Goal: Transaction & Acquisition: Purchase product/service

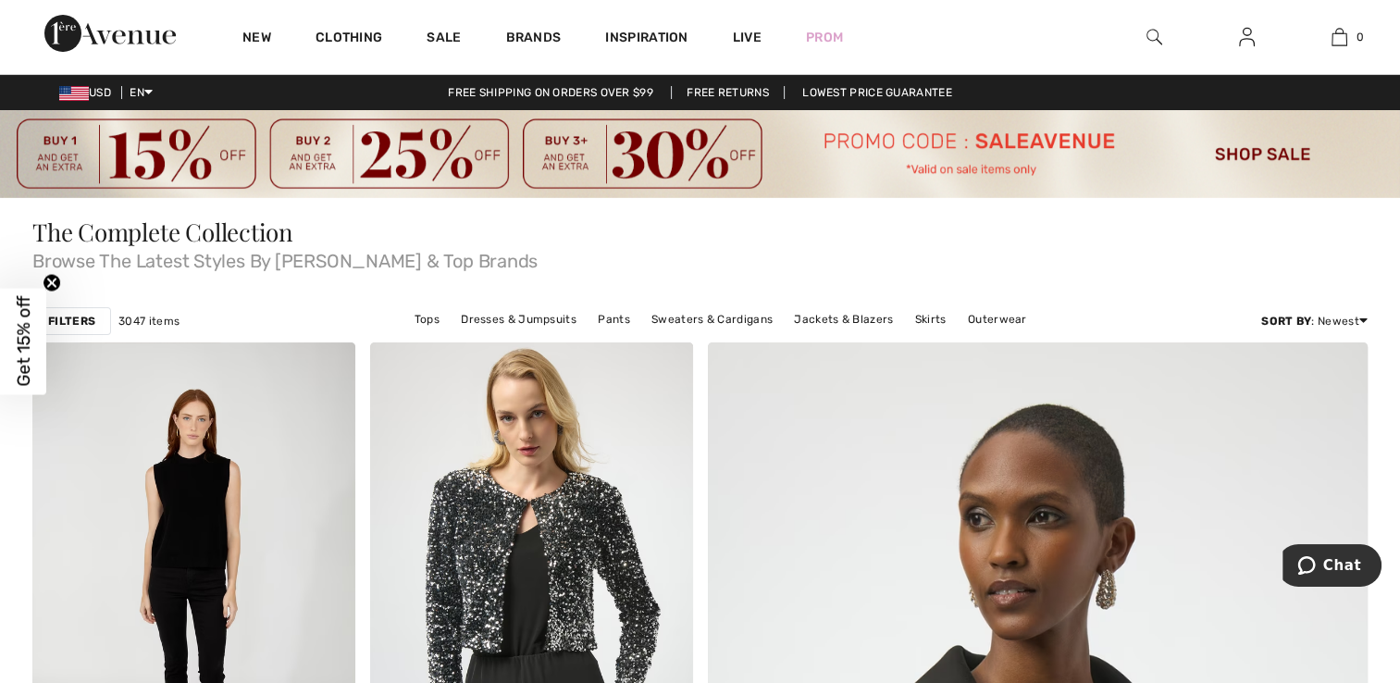
click at [70, 322] on strong "Filters" at bounding box center [71, 321] width 47 height 17
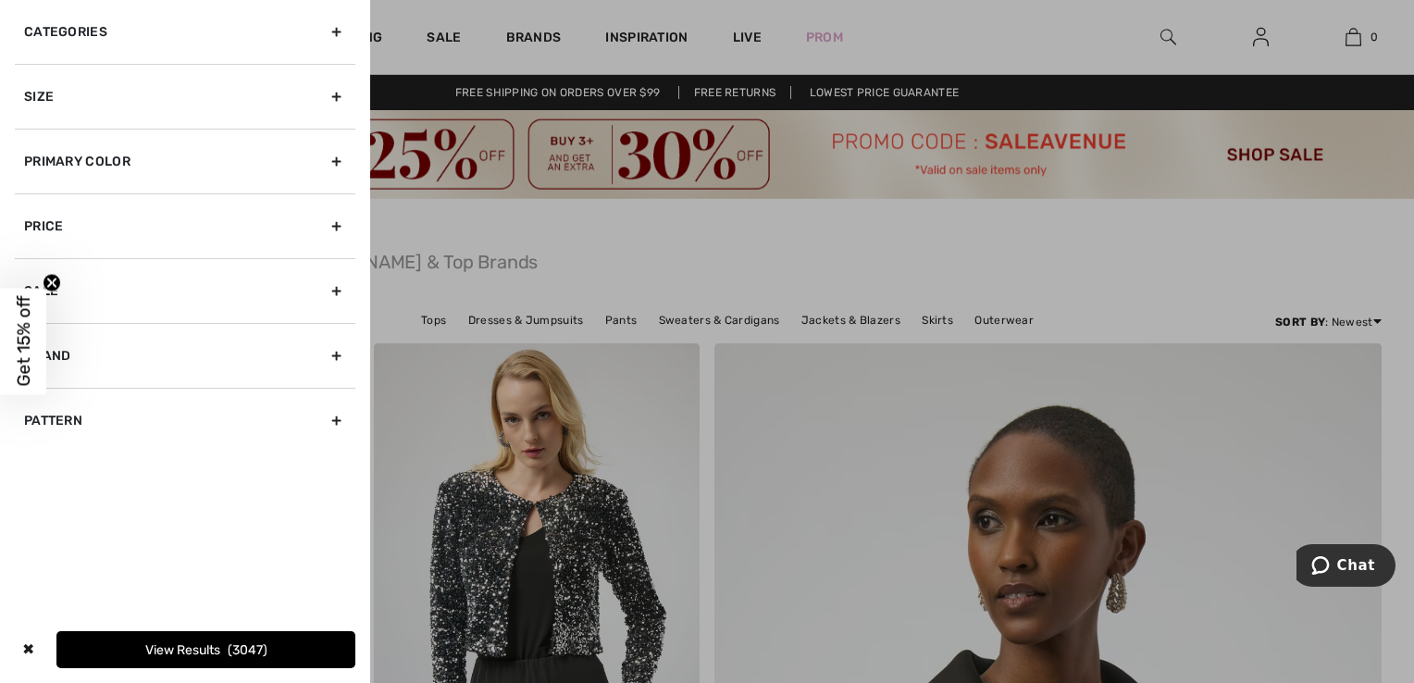
click at [345, 26] on div "Categories" at bounding box center [185, 32] width 340 height 64
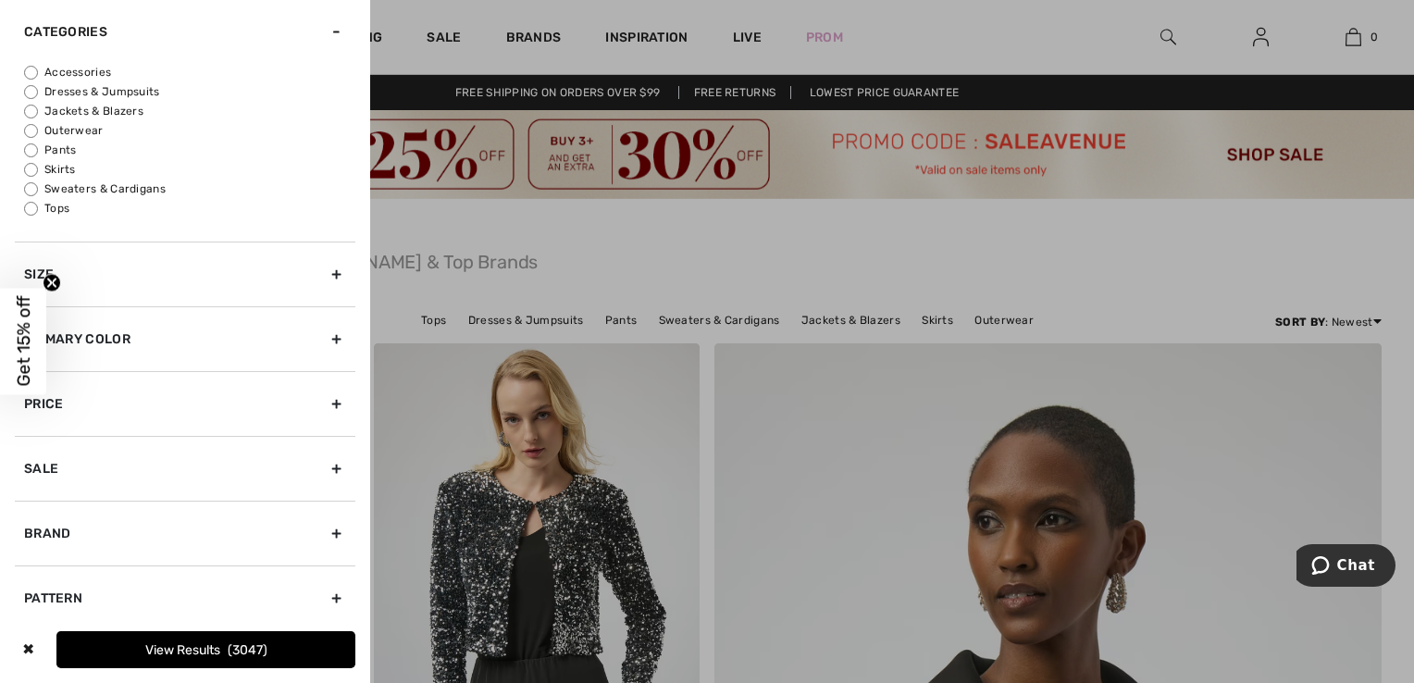
click at [333, 464] on div "Sale" at bounding box center [185, 468] width 340 height 65
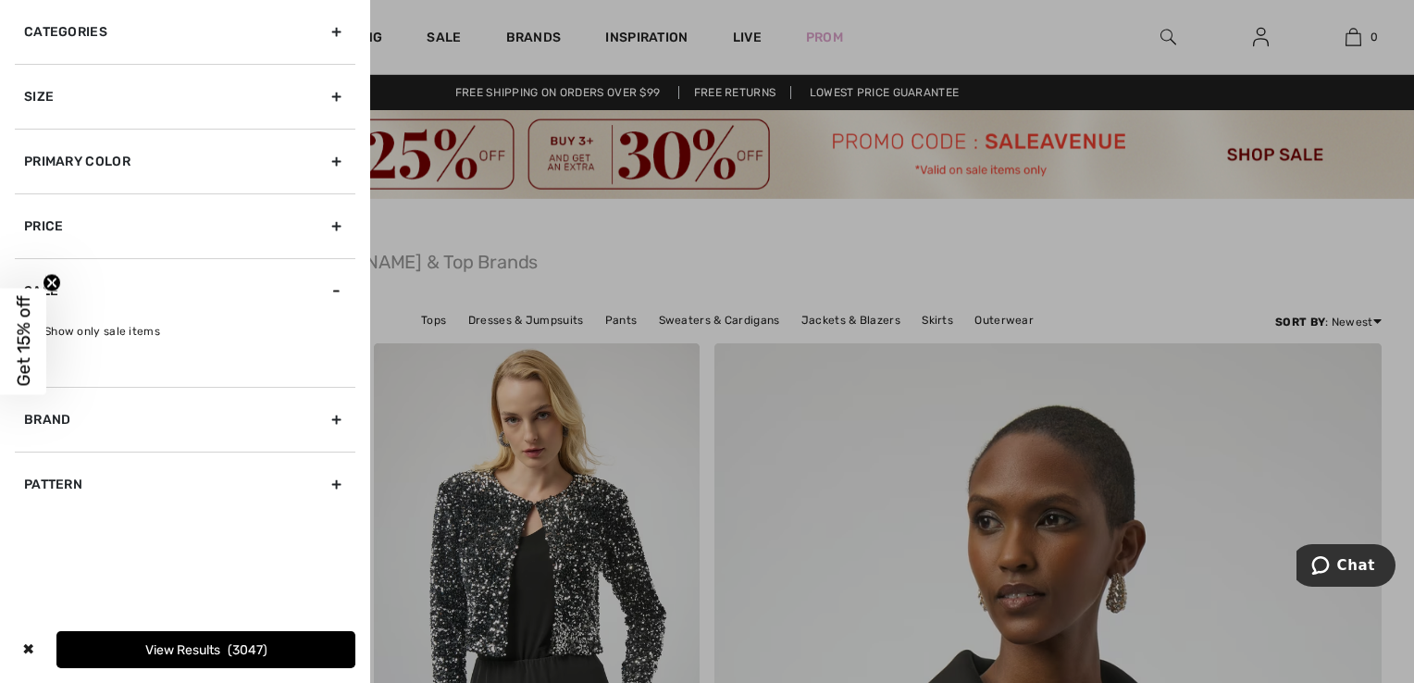
click at [943, 39] on div at bounding box center [707, 341] width 1414 height 683
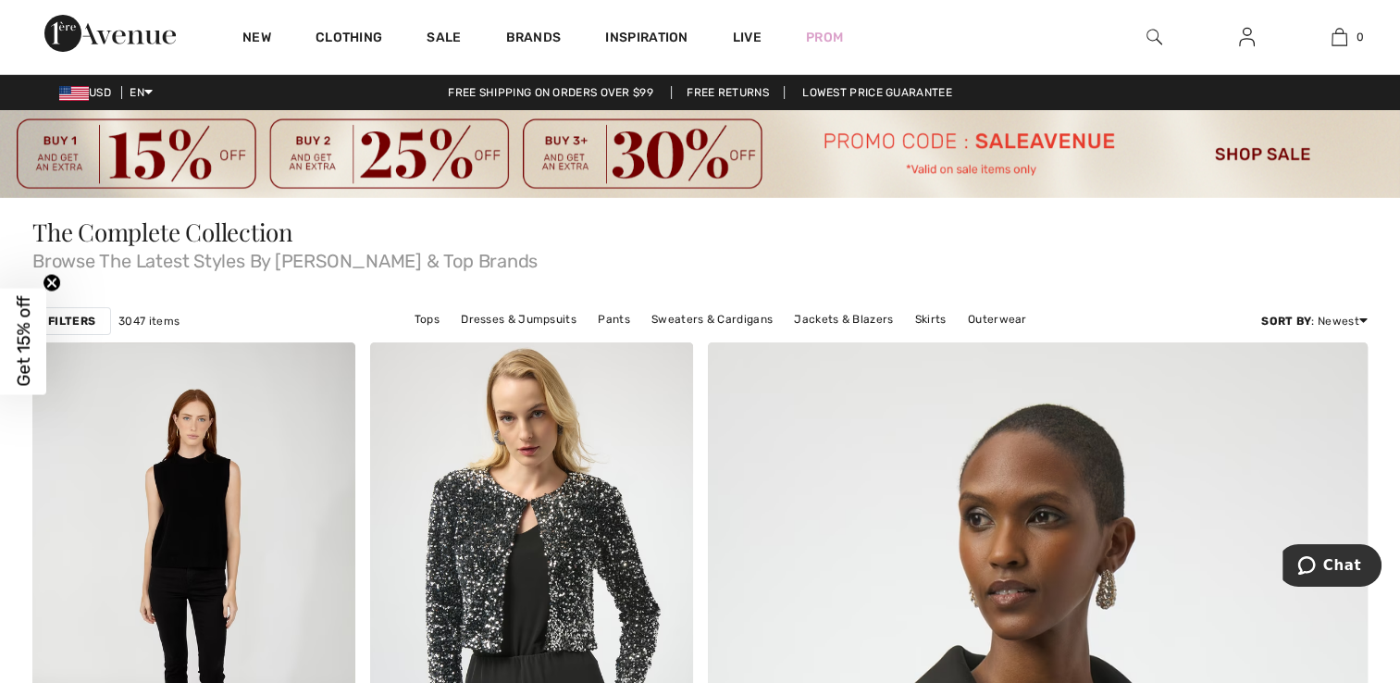
click at [1154, 35] on img at bounding box center [1154, 37] width 16 height 22
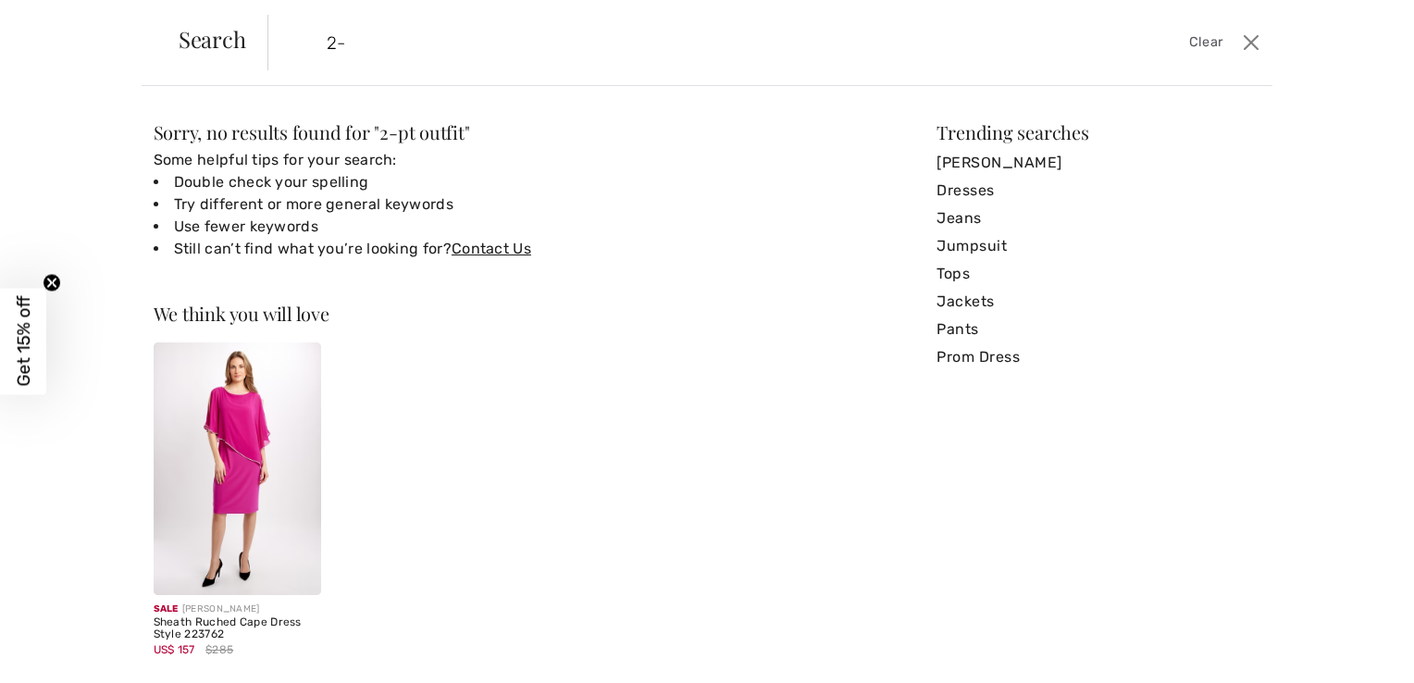
type input "2"
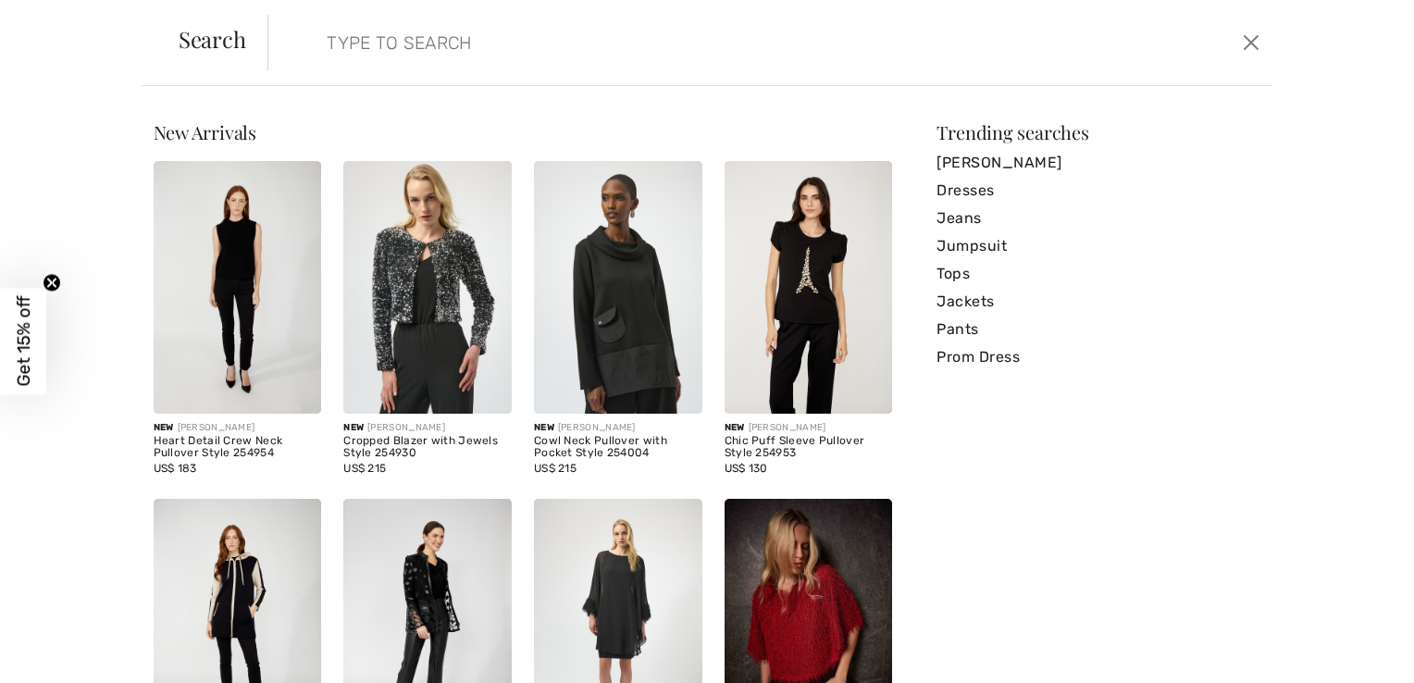
click at [507, 39] on input "search" at bounding box center [659, 43] width 693 height 56
click at [1245, 46] on button "Close" at bounding box center [1251, 43] width 28 height 30
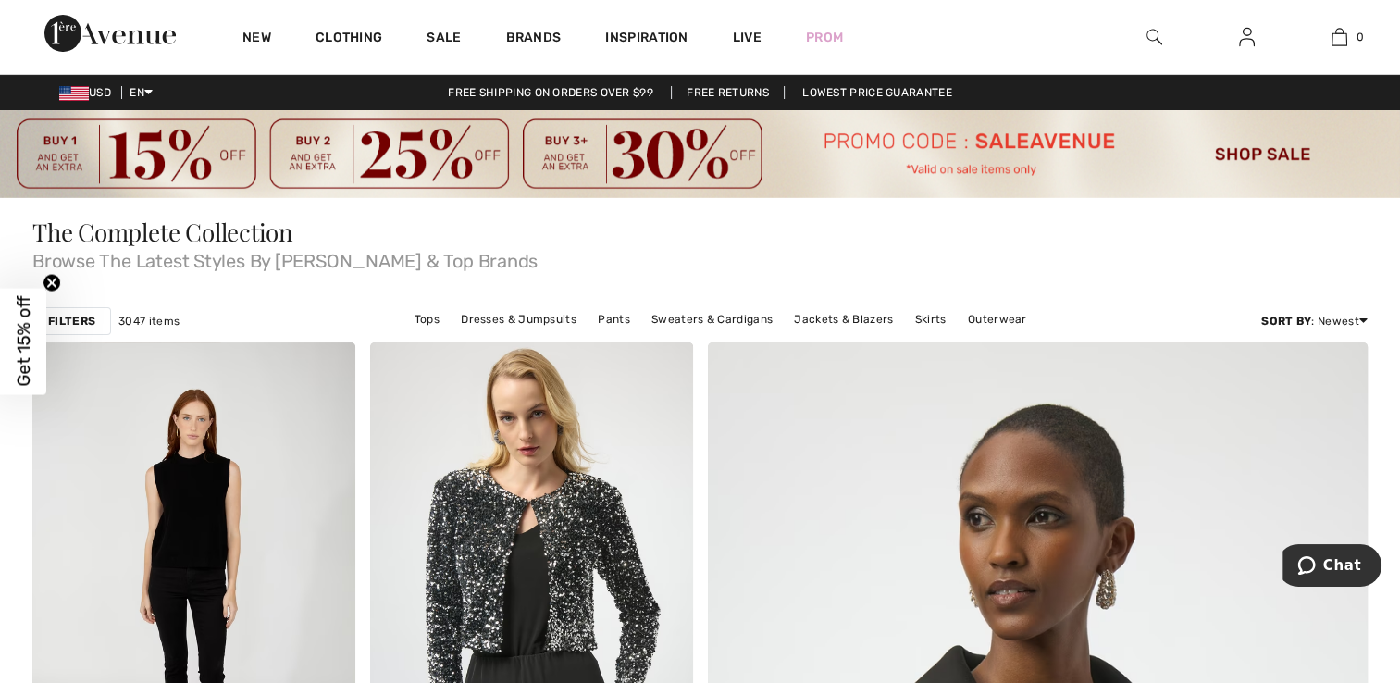
click at [1276, 142] on img at bounding box center [700, 154] width 1400 height 88
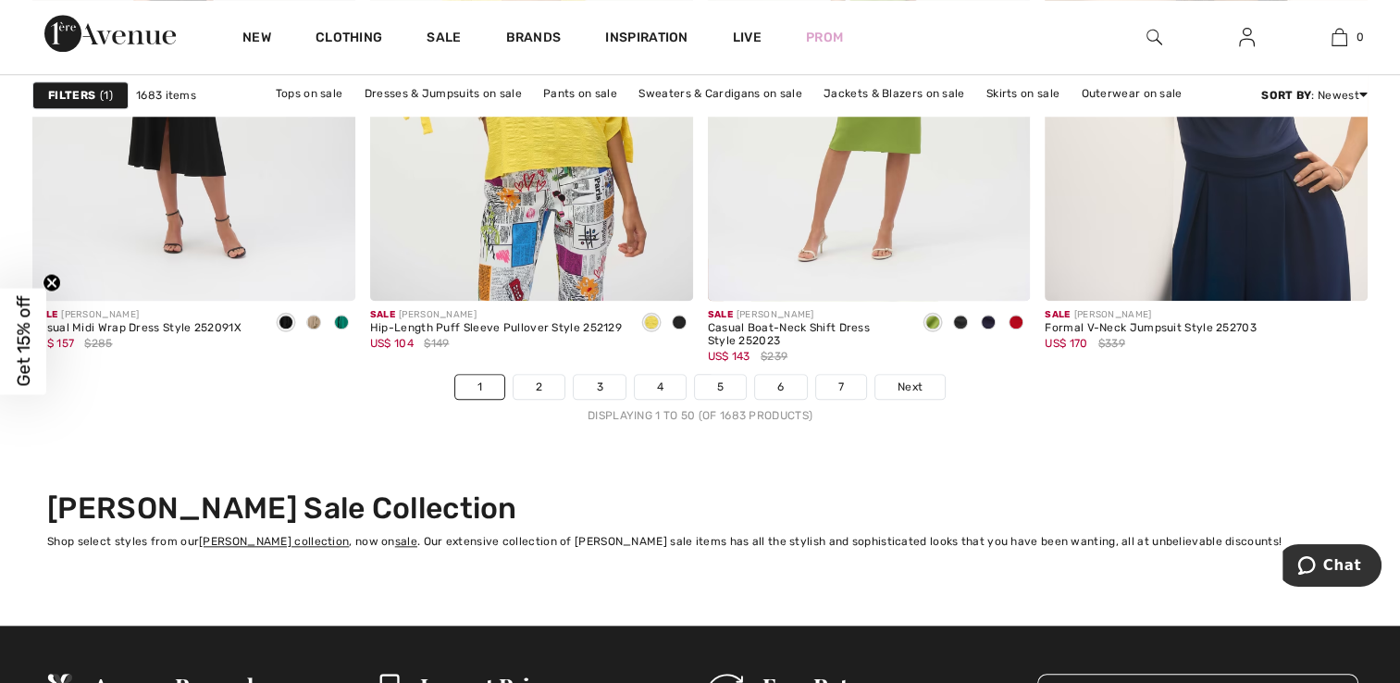
scroll to position [8790, 0]
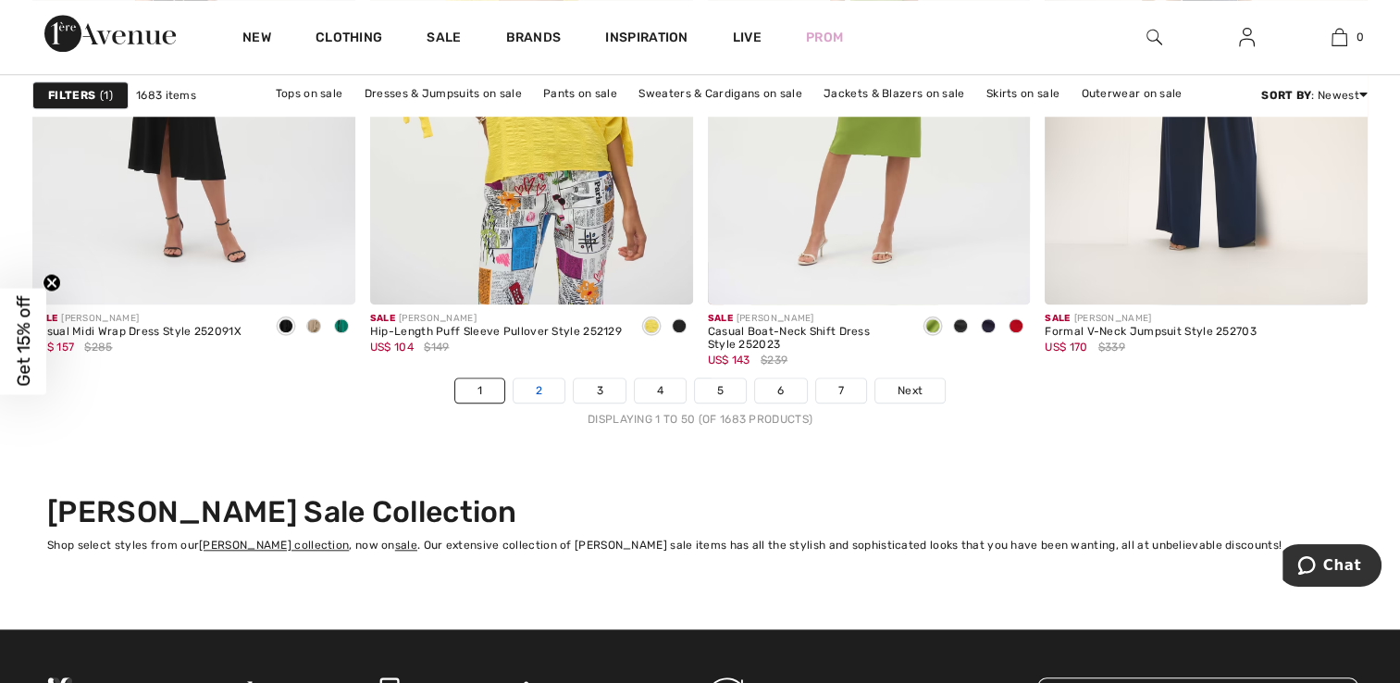
click at [546, 379] on link "2" at bounding box center [538, 390] width 51 height 24
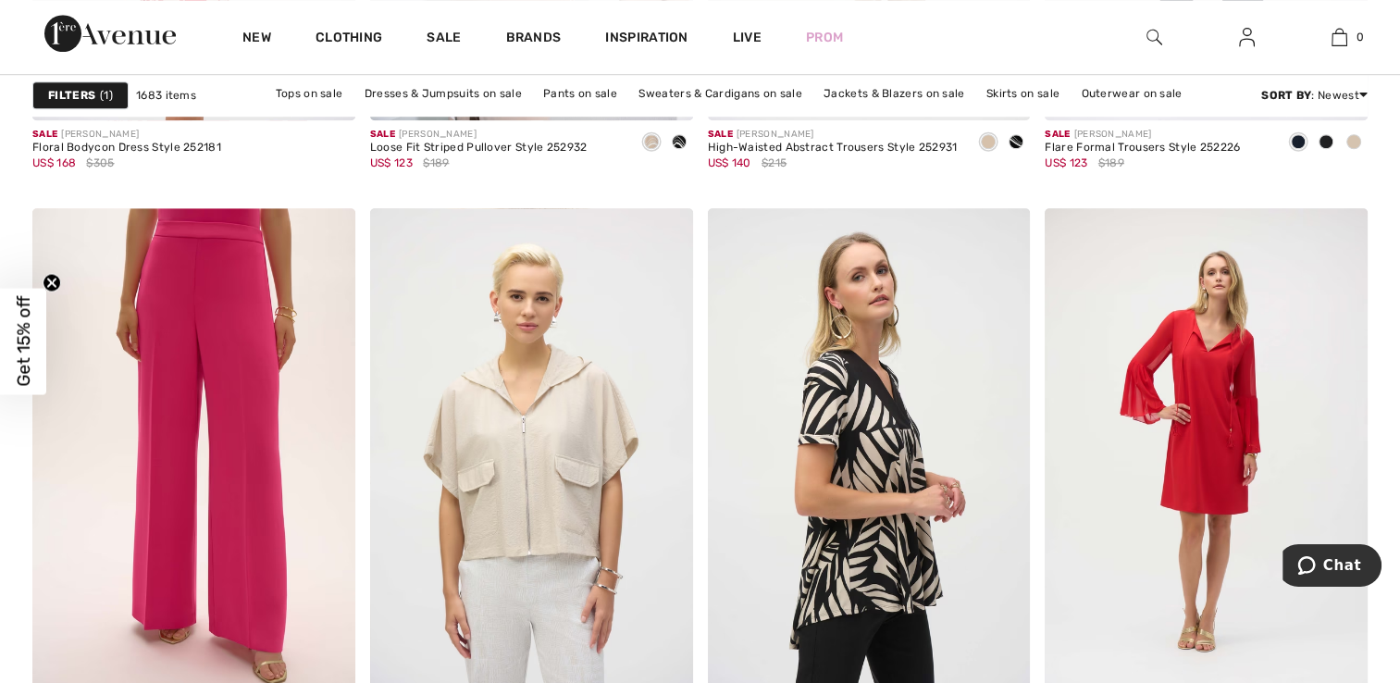
scroll to position [8605, 0]
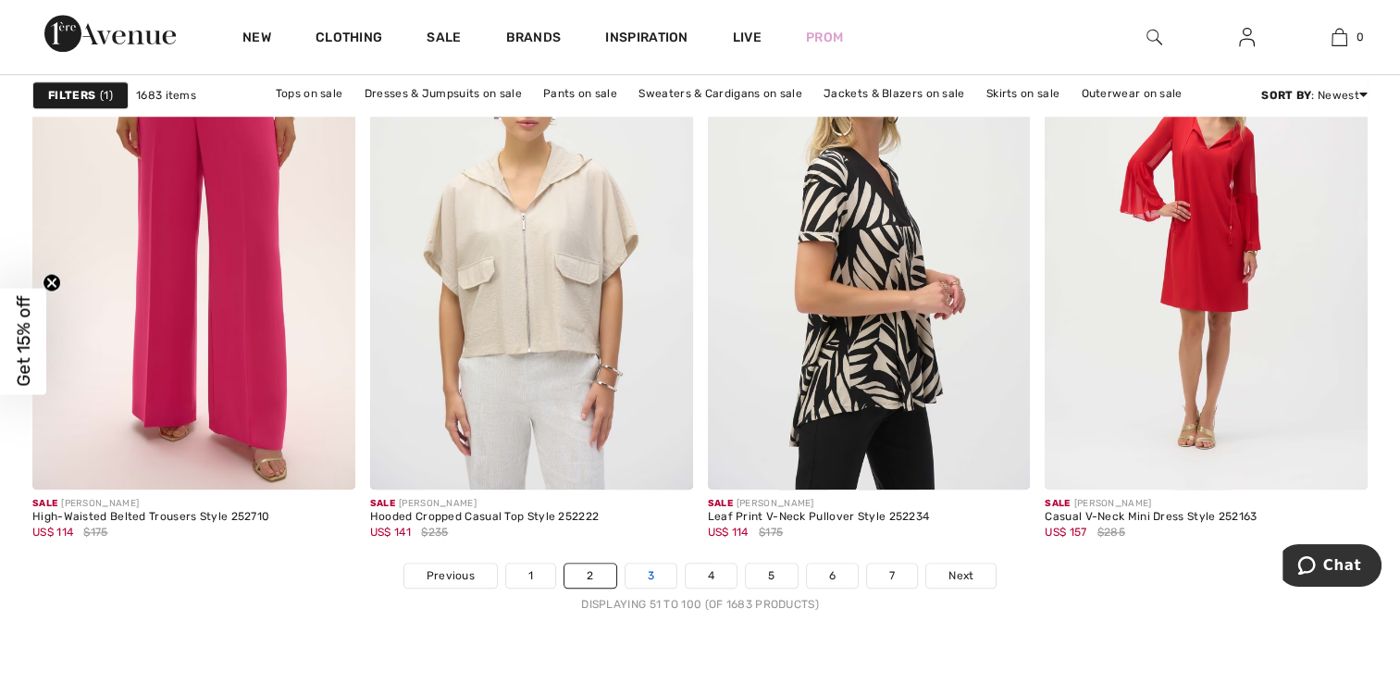
click at [650, 563] on link "3" at bounding box center [650, 575] width 51 height 24
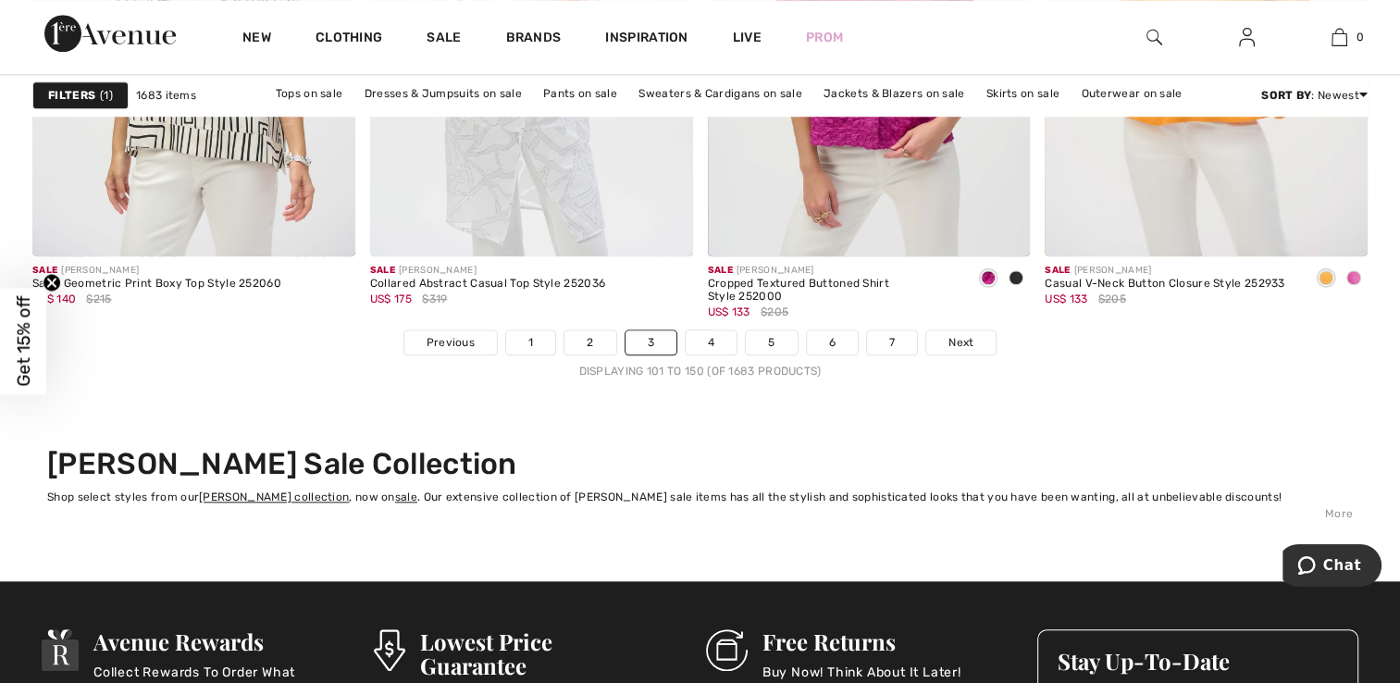
scroll to position [8975, 0]
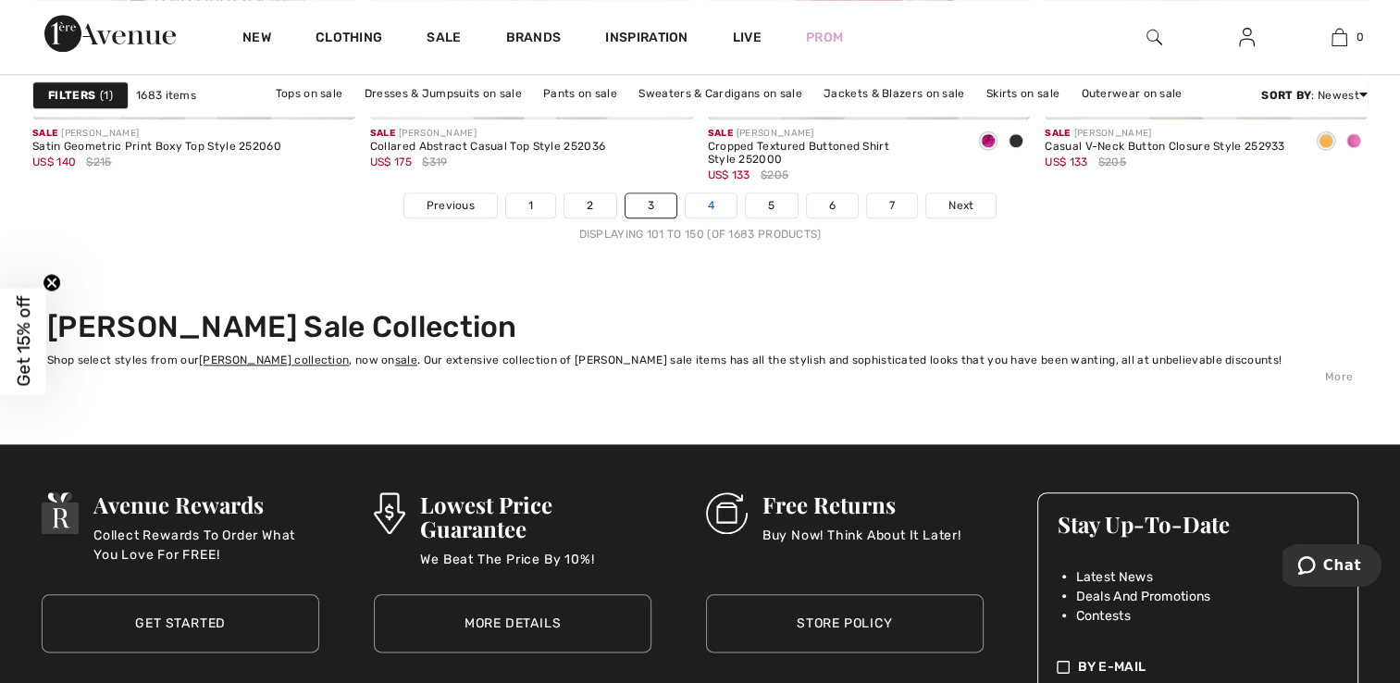
click at [711, 193] on link "4" at bounding box center [711, 205] width 51 height 24
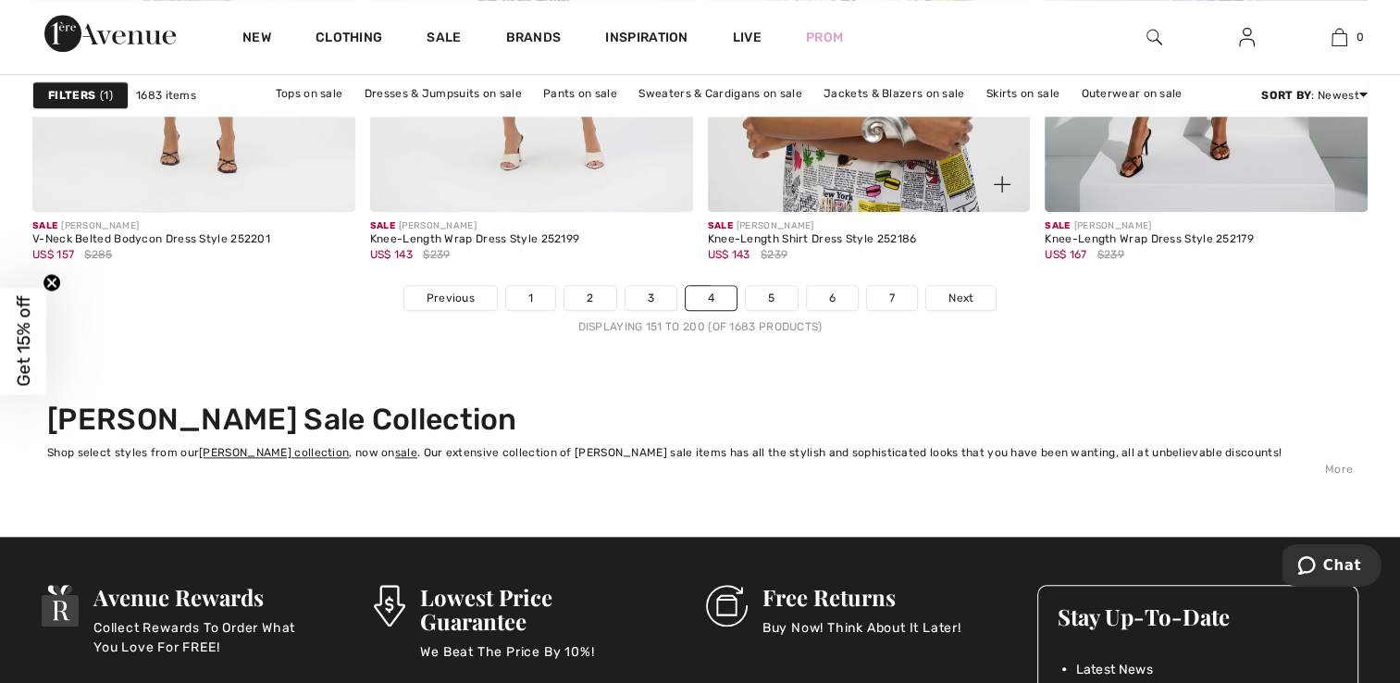
scroll to position [8975, 0]
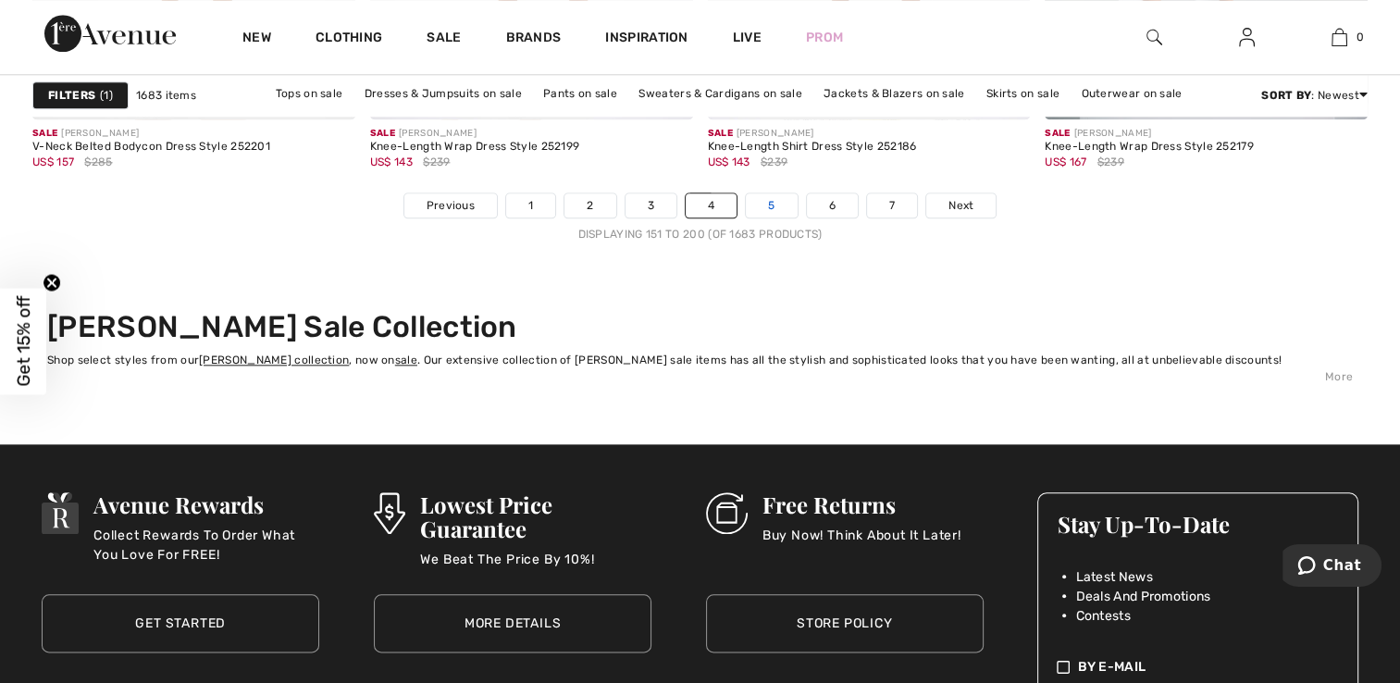
click at [773, 193] on link "5" at bounding box center [771, 205] width 51 height 24
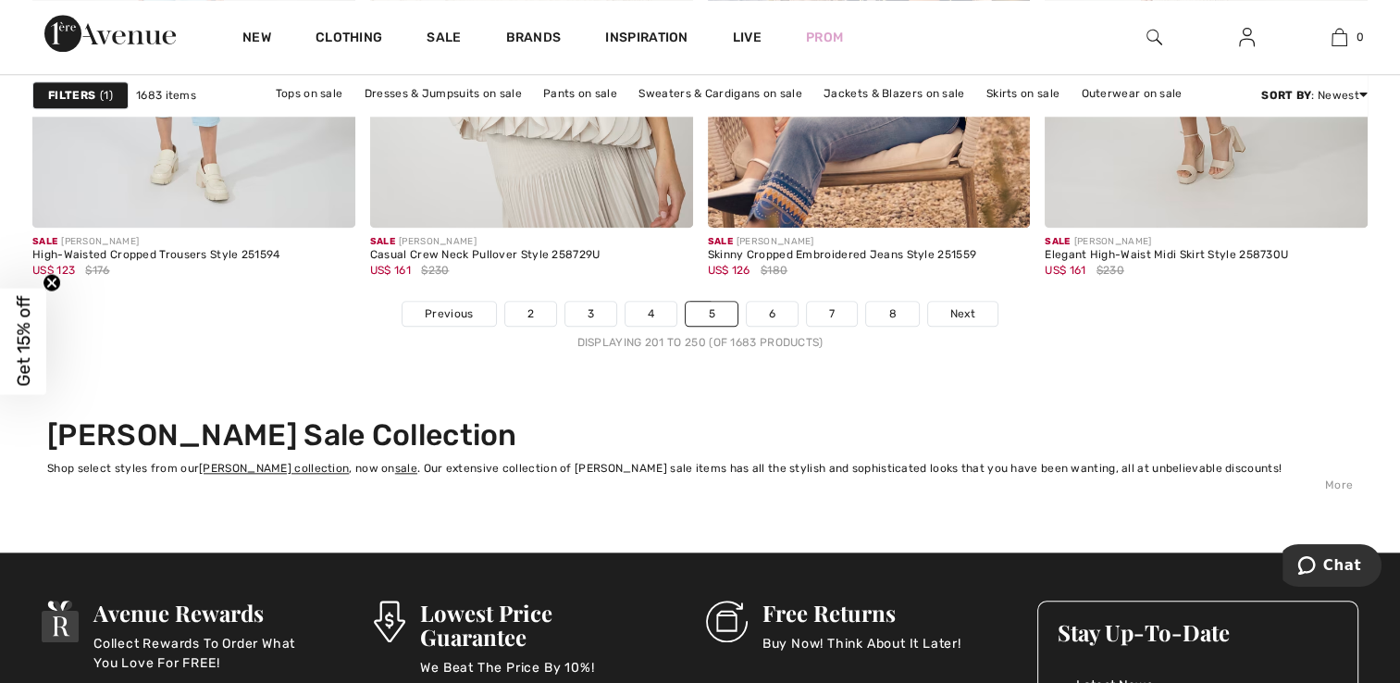
scroll to position [8882, 0]
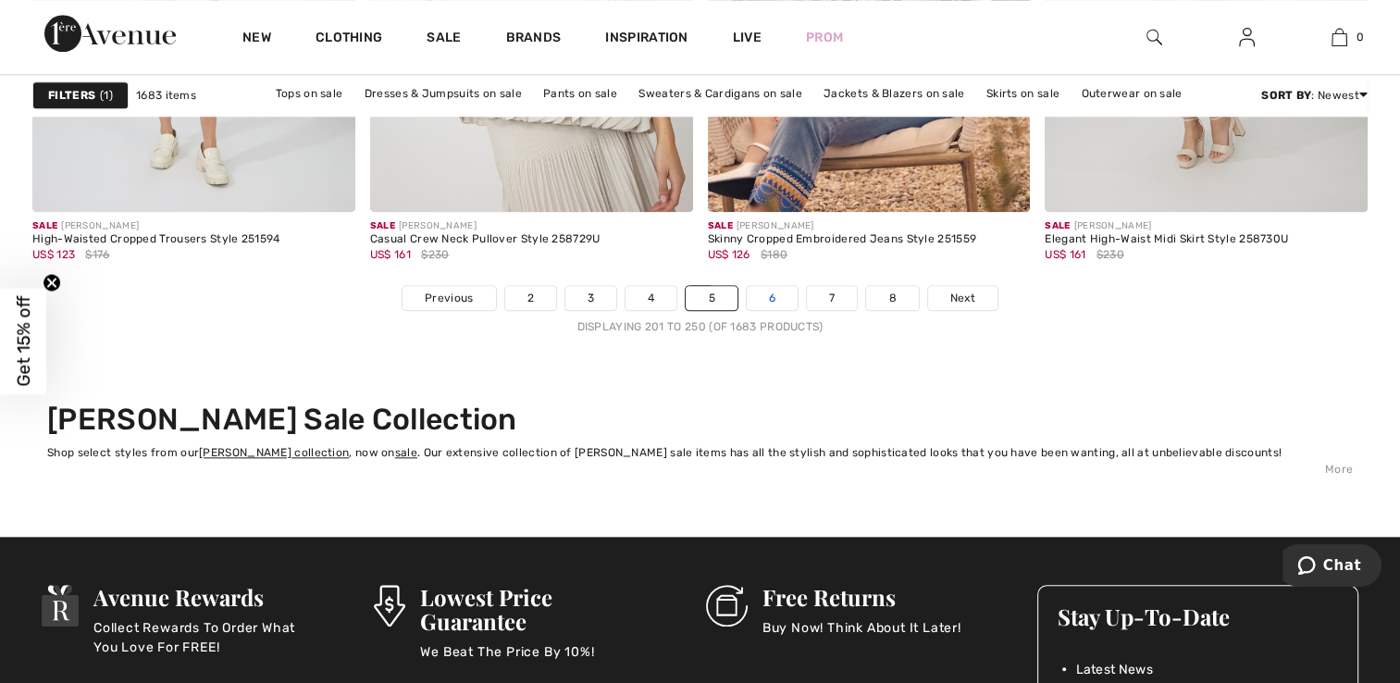
click at [776, 294] on link "6" at bounding box center [772, 298] width 51 height 24
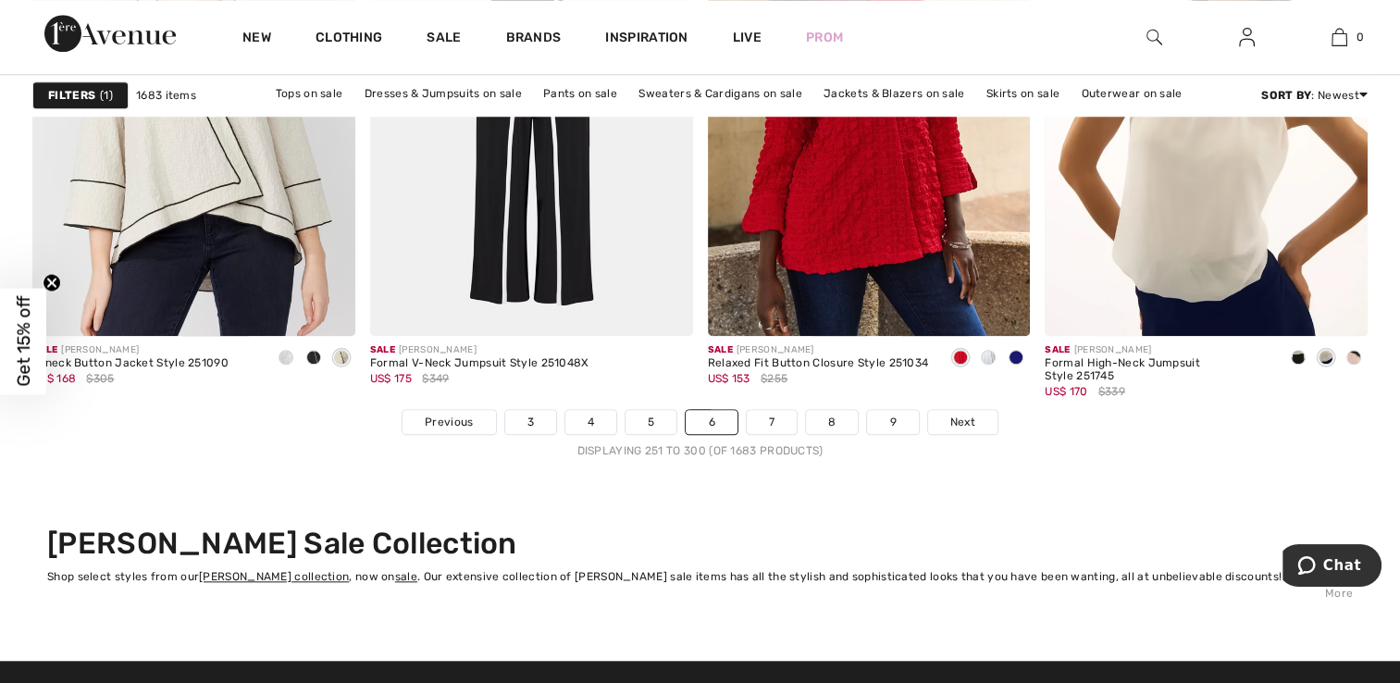
scroll to position [8697, 0]
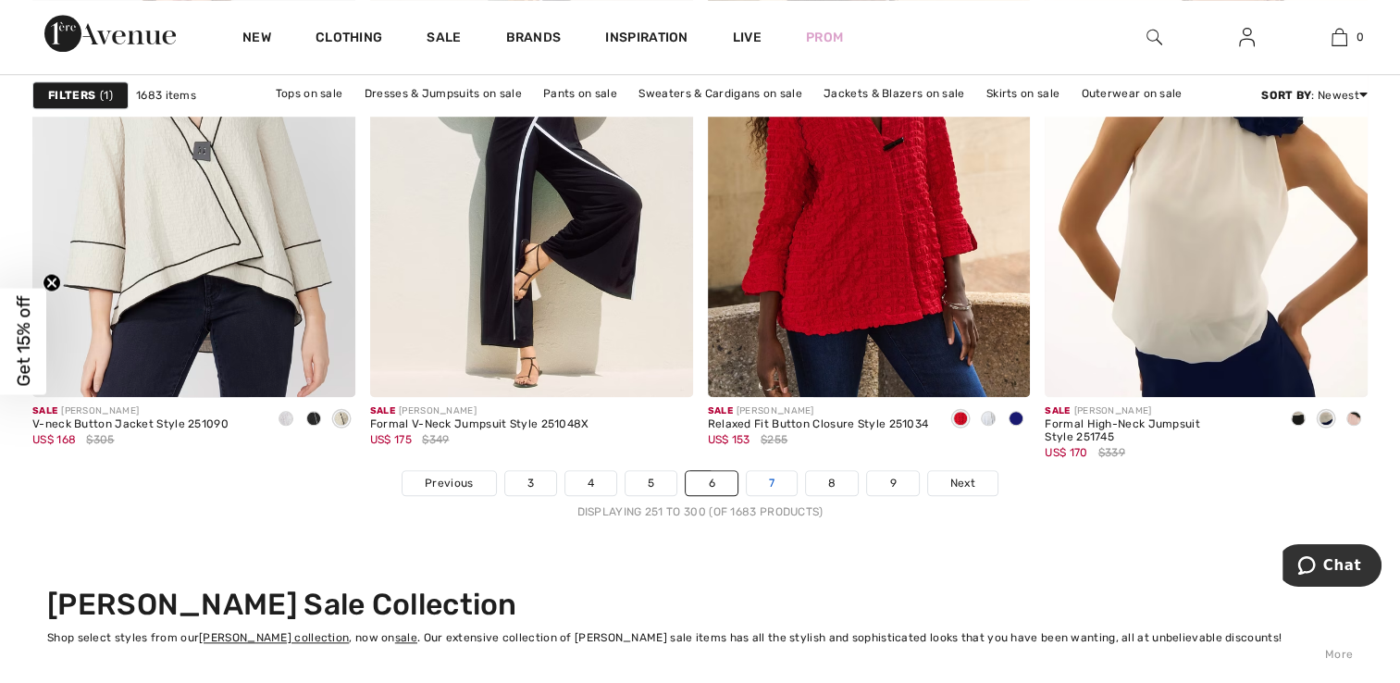
click at [774, 479] on link "7" at bounding box center [772, 483] width 50 height 24
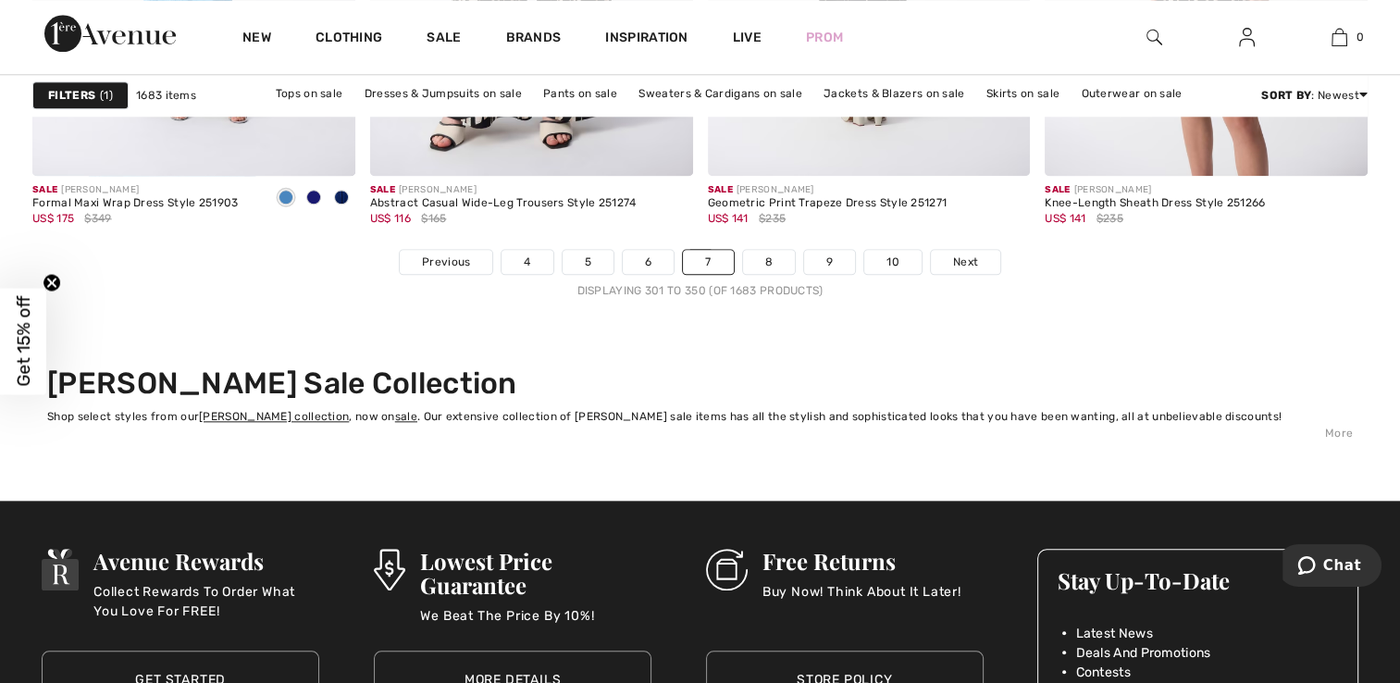
scroll to position [8975, 0]
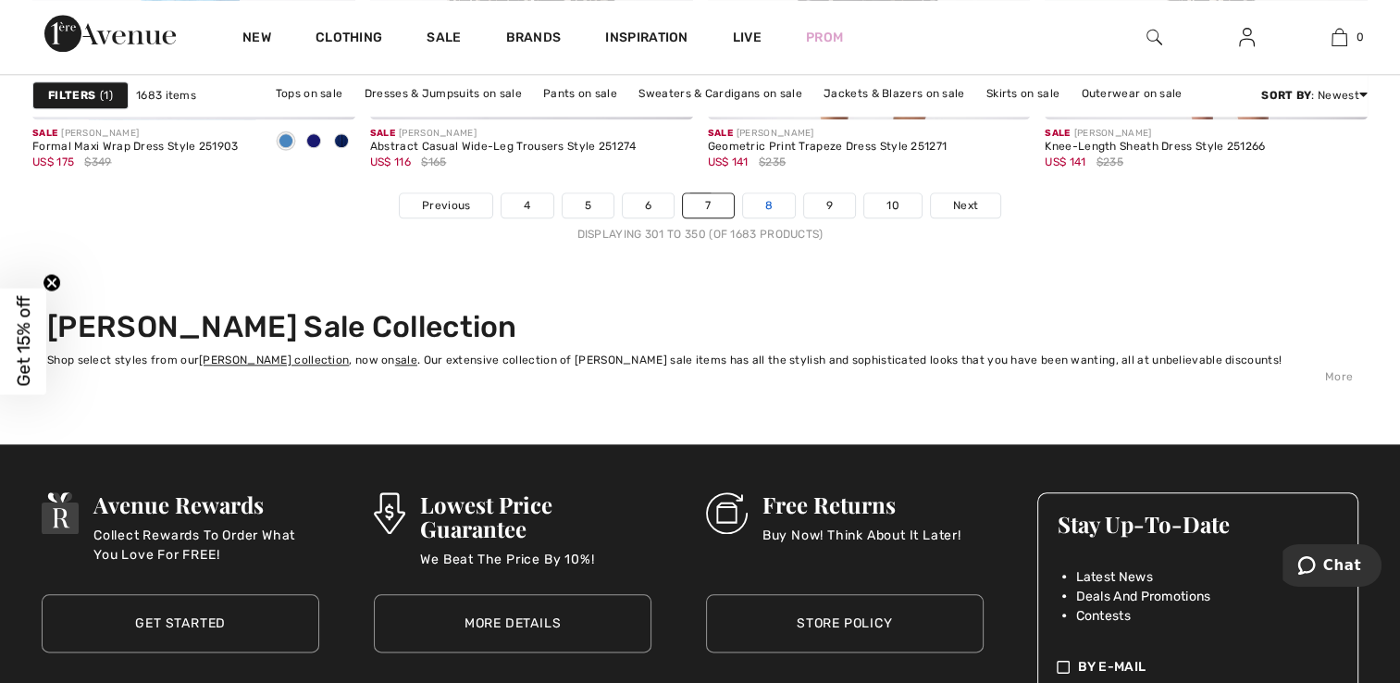
click at [774, 193] on link "8" at bounding box center [769, 205] width 52 height 24
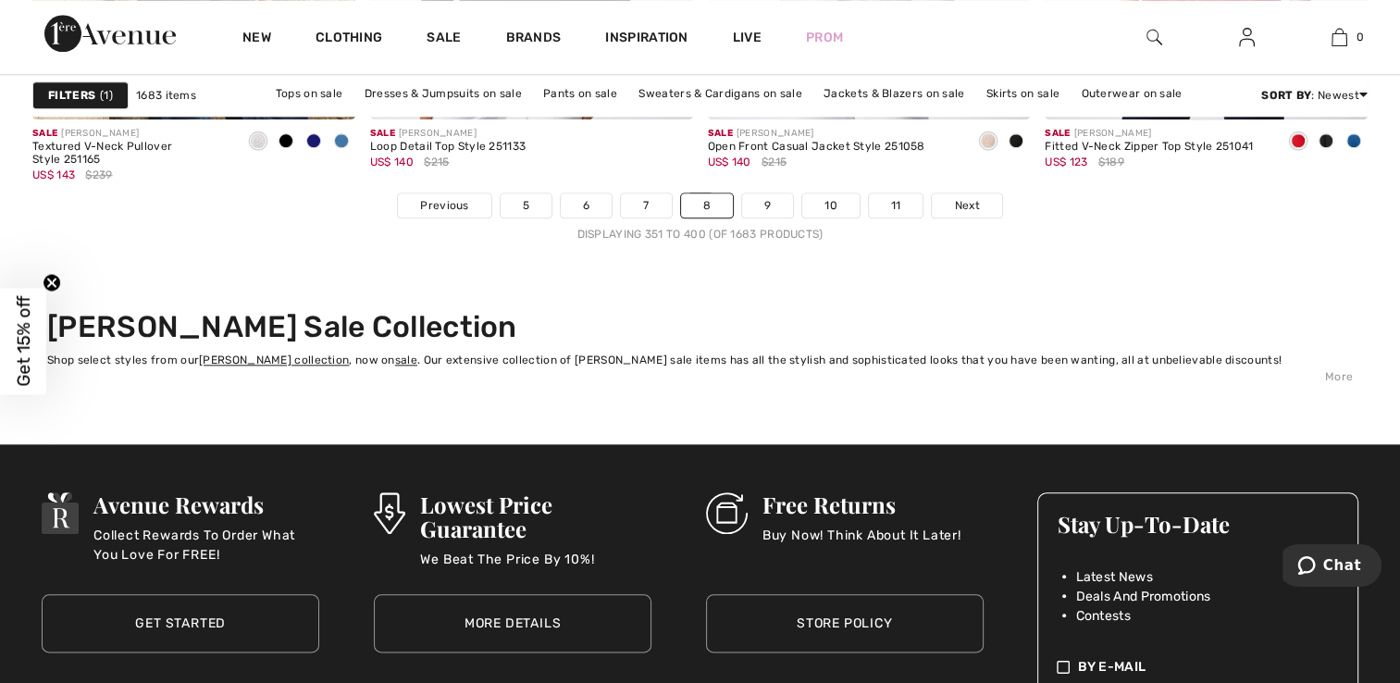
scroll to position [8790, 0]
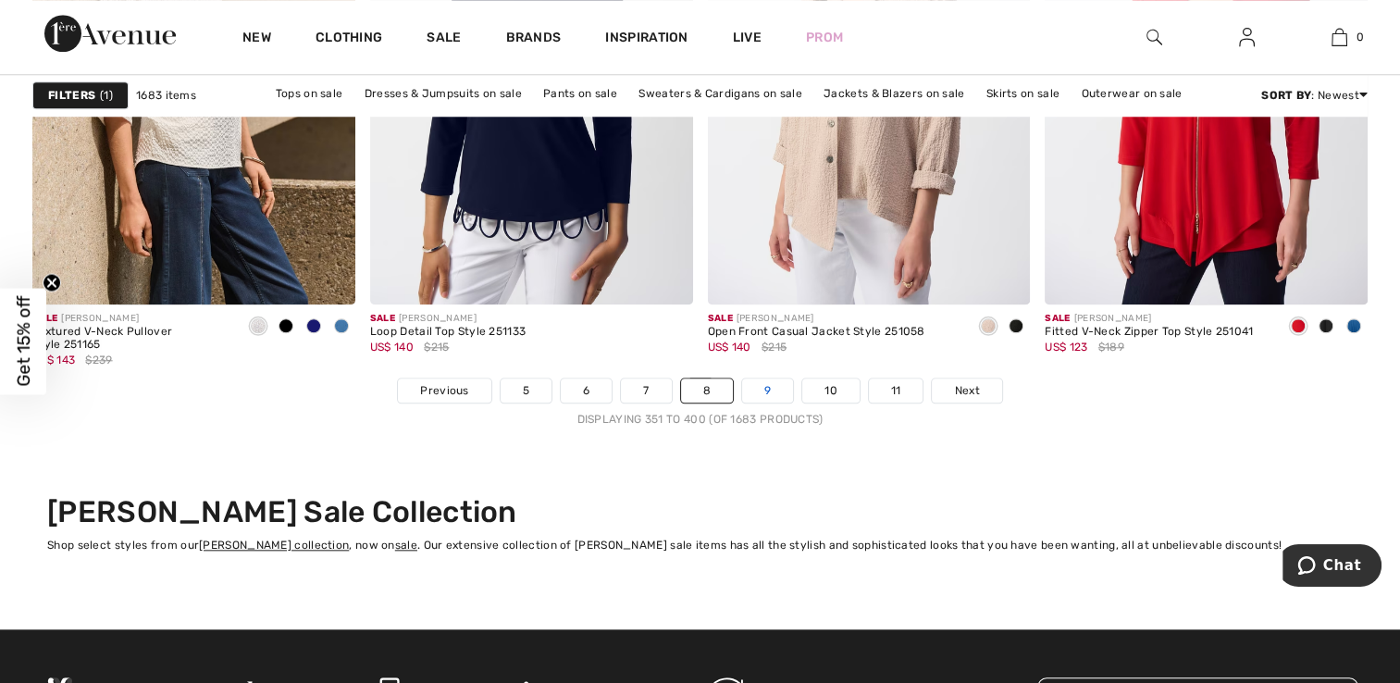
click at [771, 386] on link "9" at bounding box center [767, 390] width 51 height 24
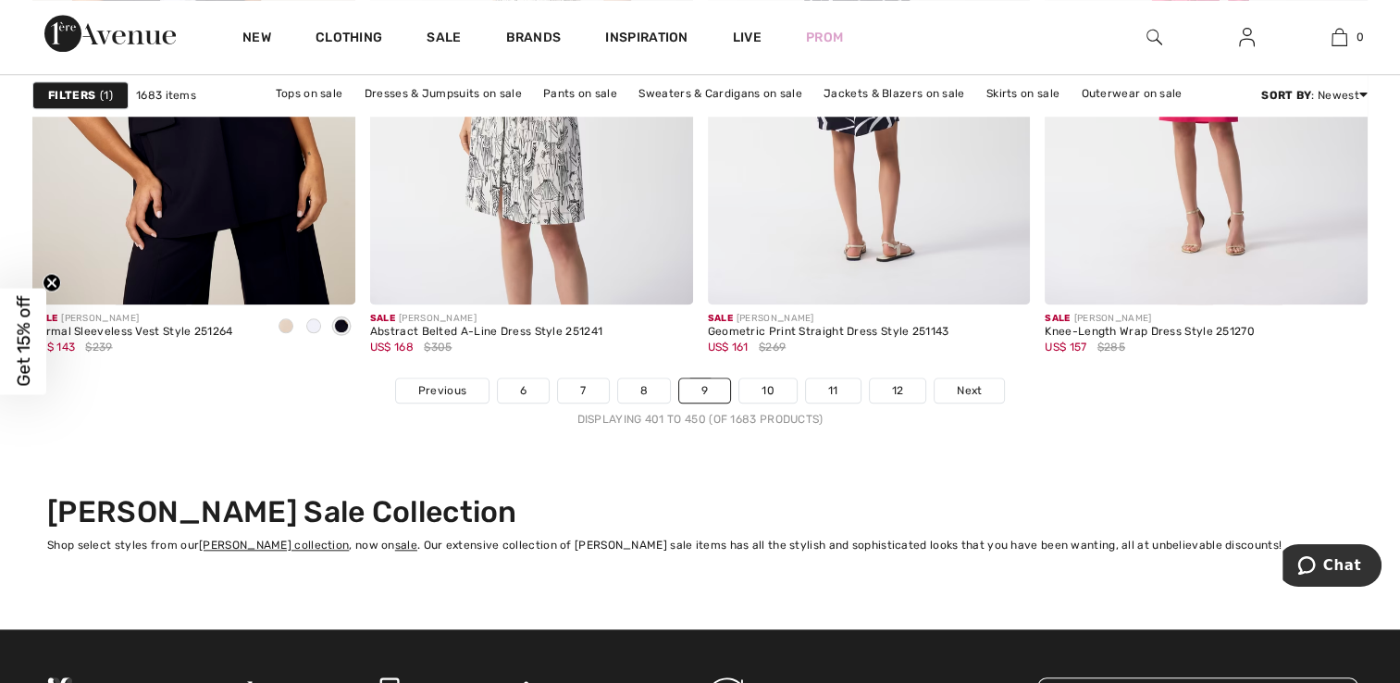
scroll to position [8882, 0]
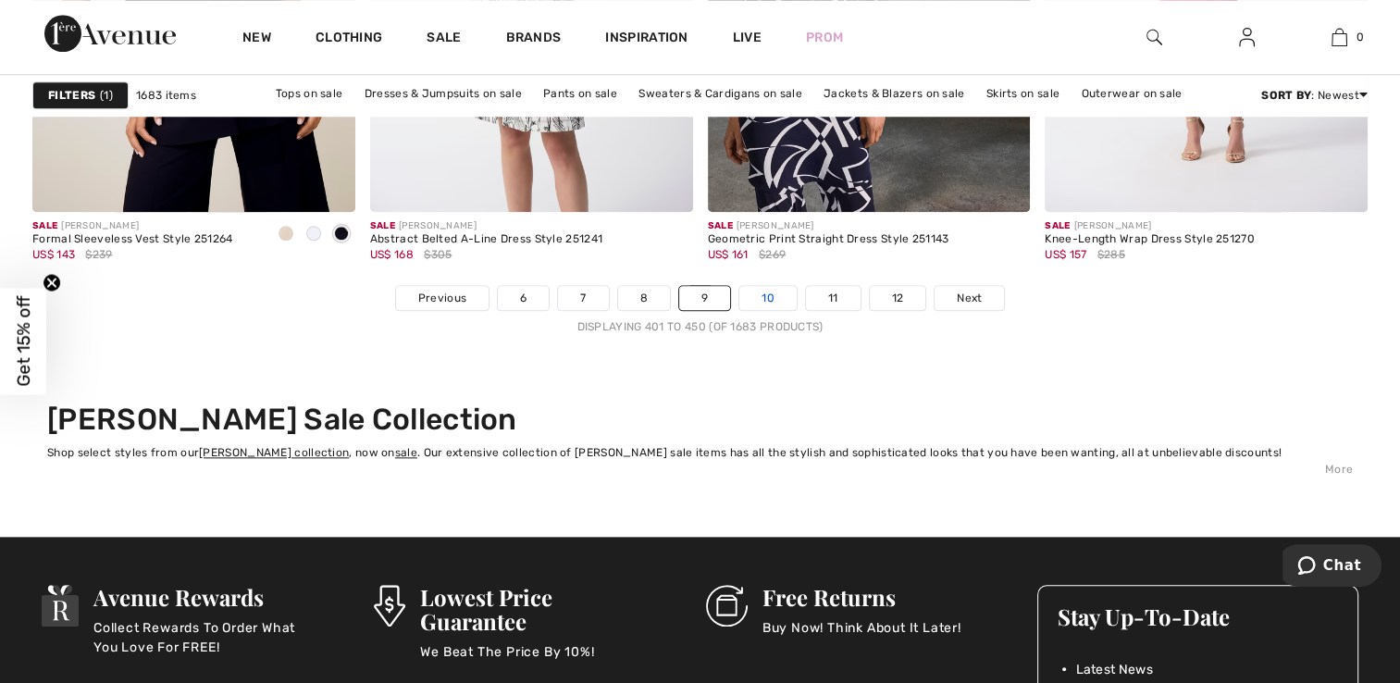
click at [771, 291] on link "10" at bounding box center [767, 298] width 57 height 24
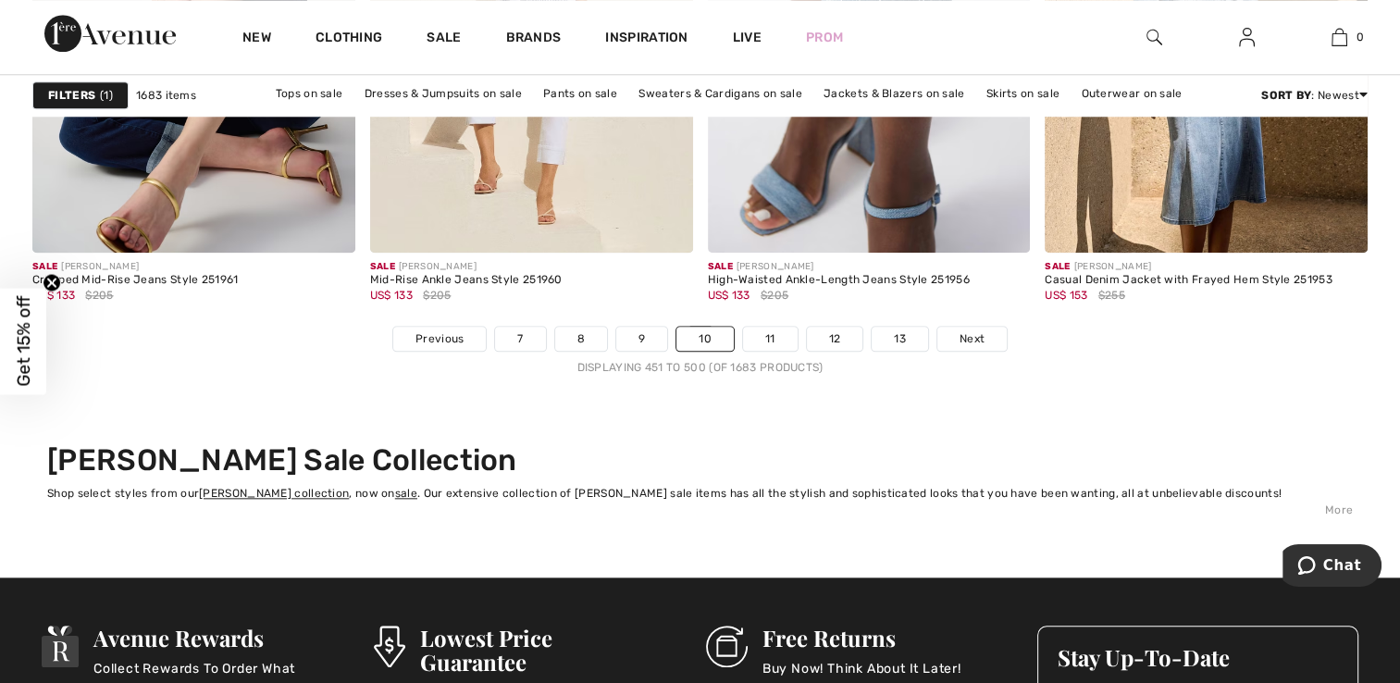
scroll to position [8882, 0]
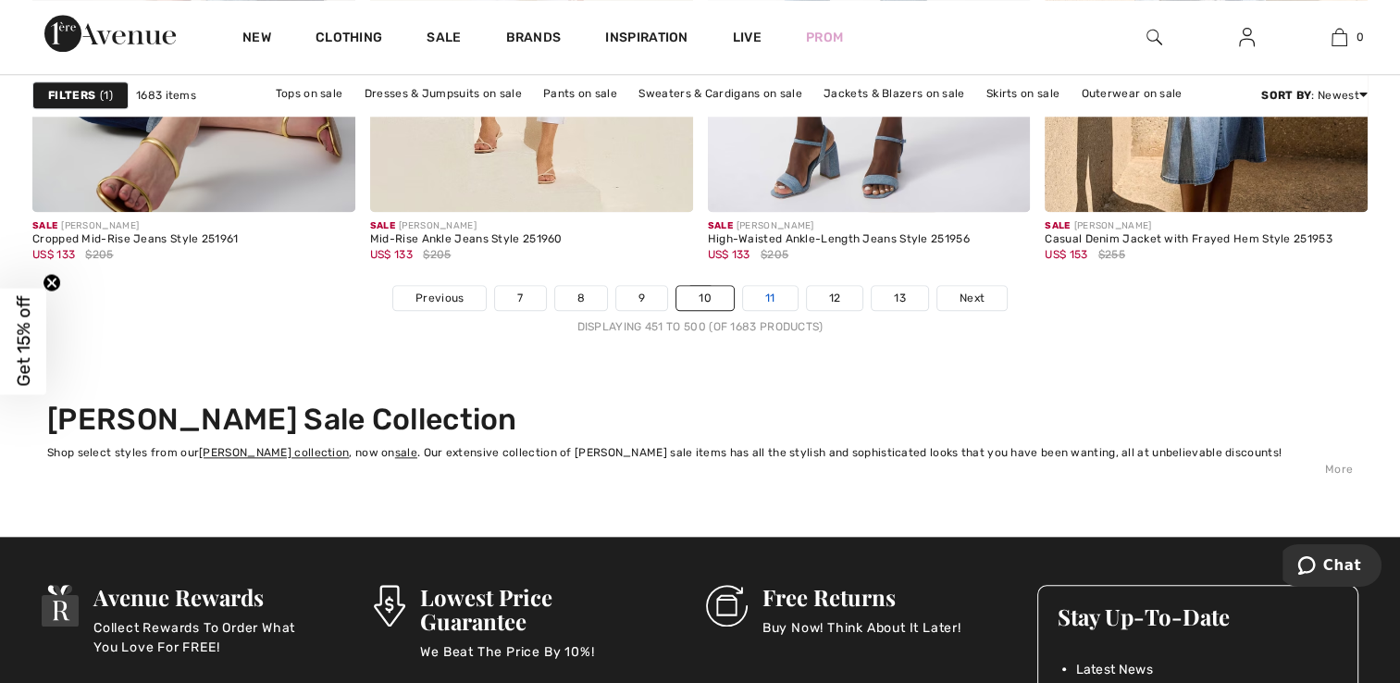
click at [769, 287] on link "11" at bounding box center [770, 298] width 55 height 24
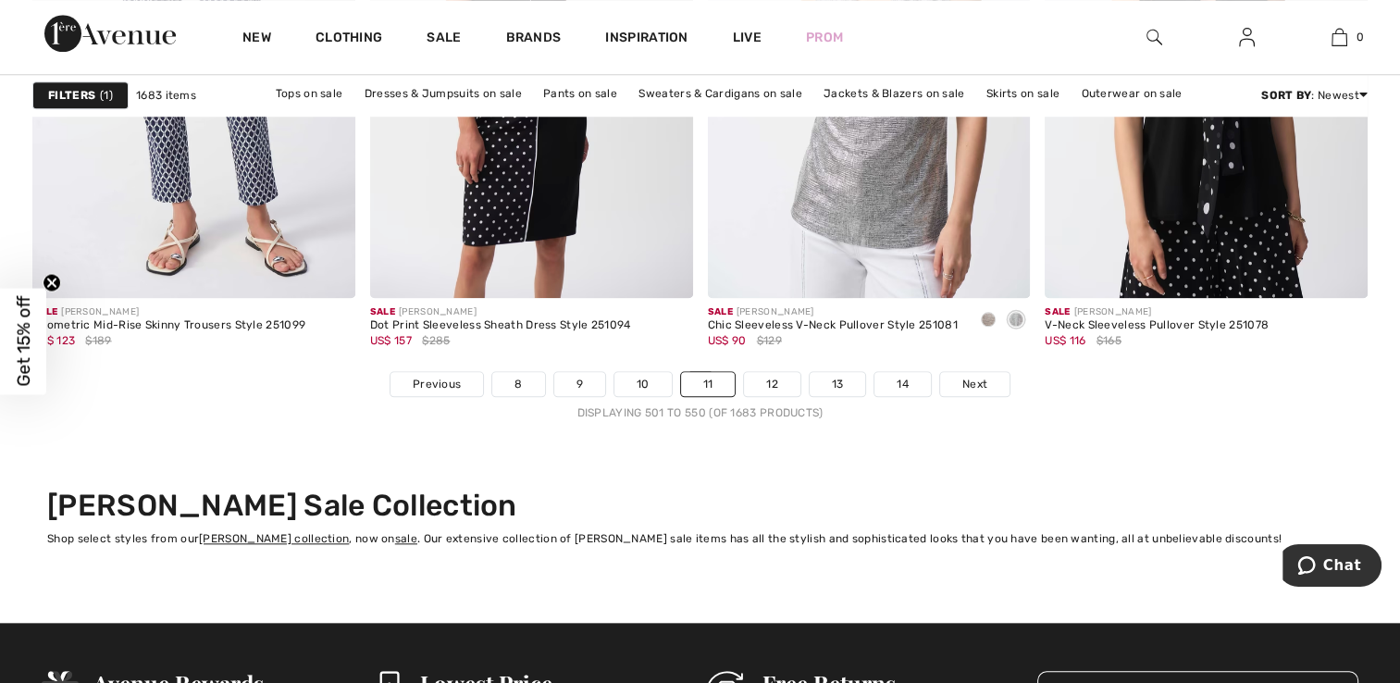
scroll to position [8790, 0]
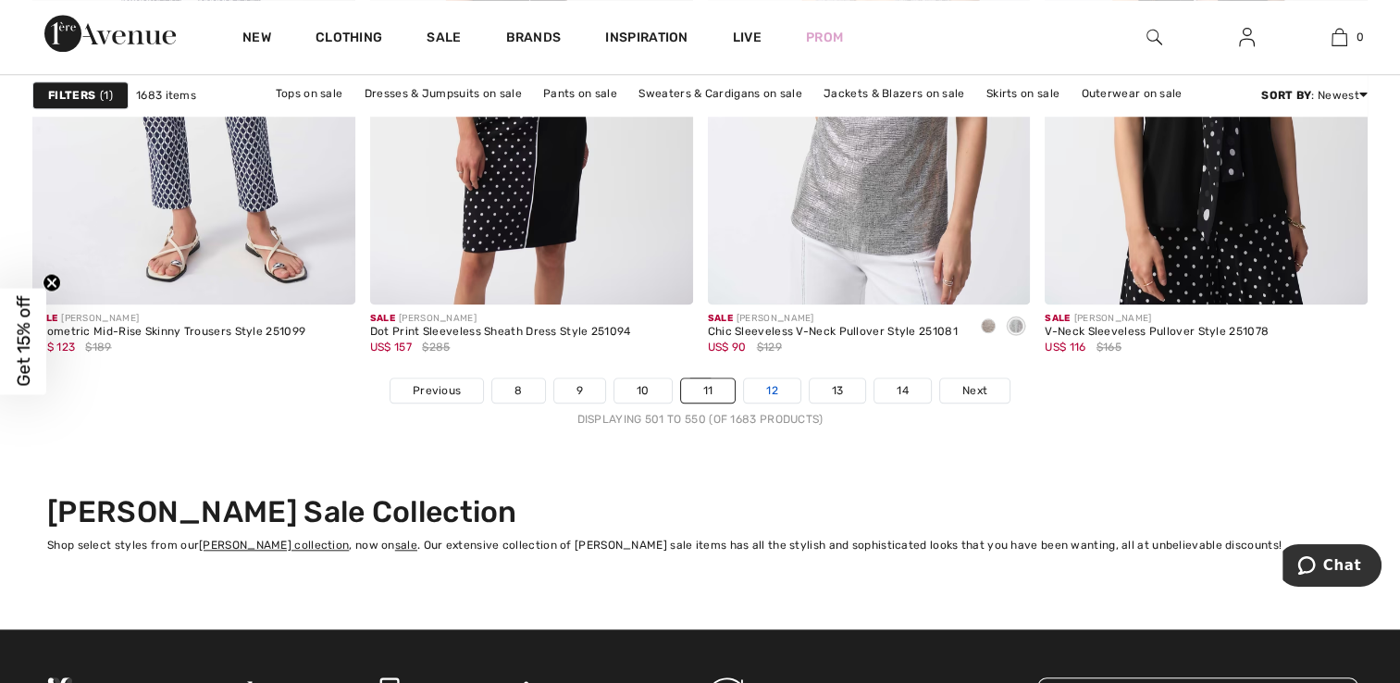
click at [770, 389] on link "12" at bounding box center [772, 390] width 56 height 24
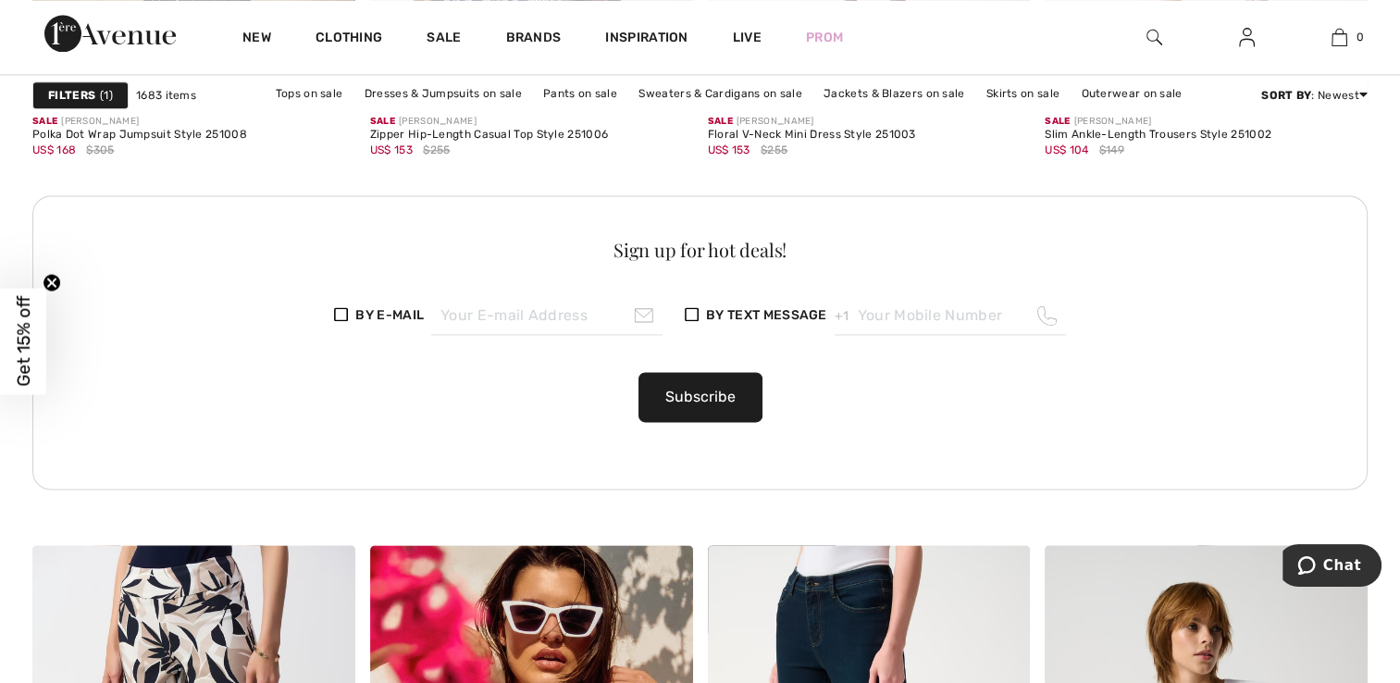
scroll to position [2683, 0]
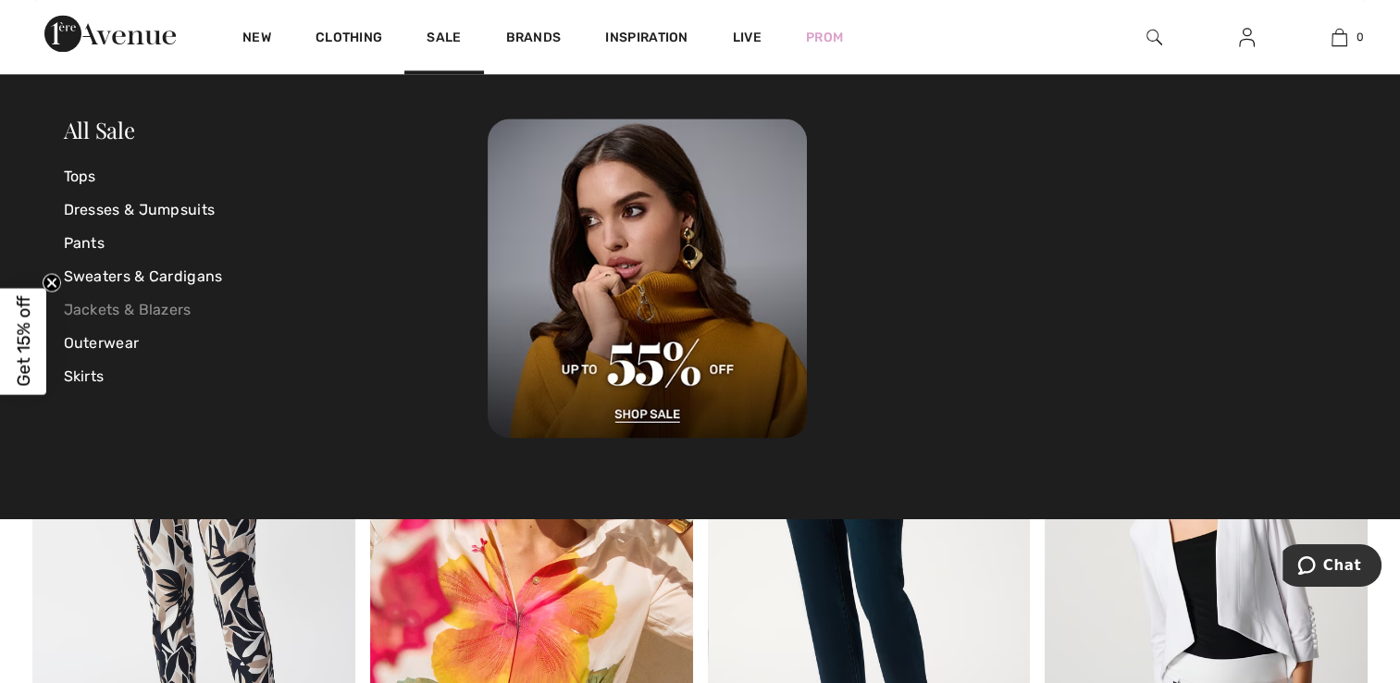
click at [94, 304] on link "Jackets & Blazers" at bounding box center [276, 309] width 425 height 33
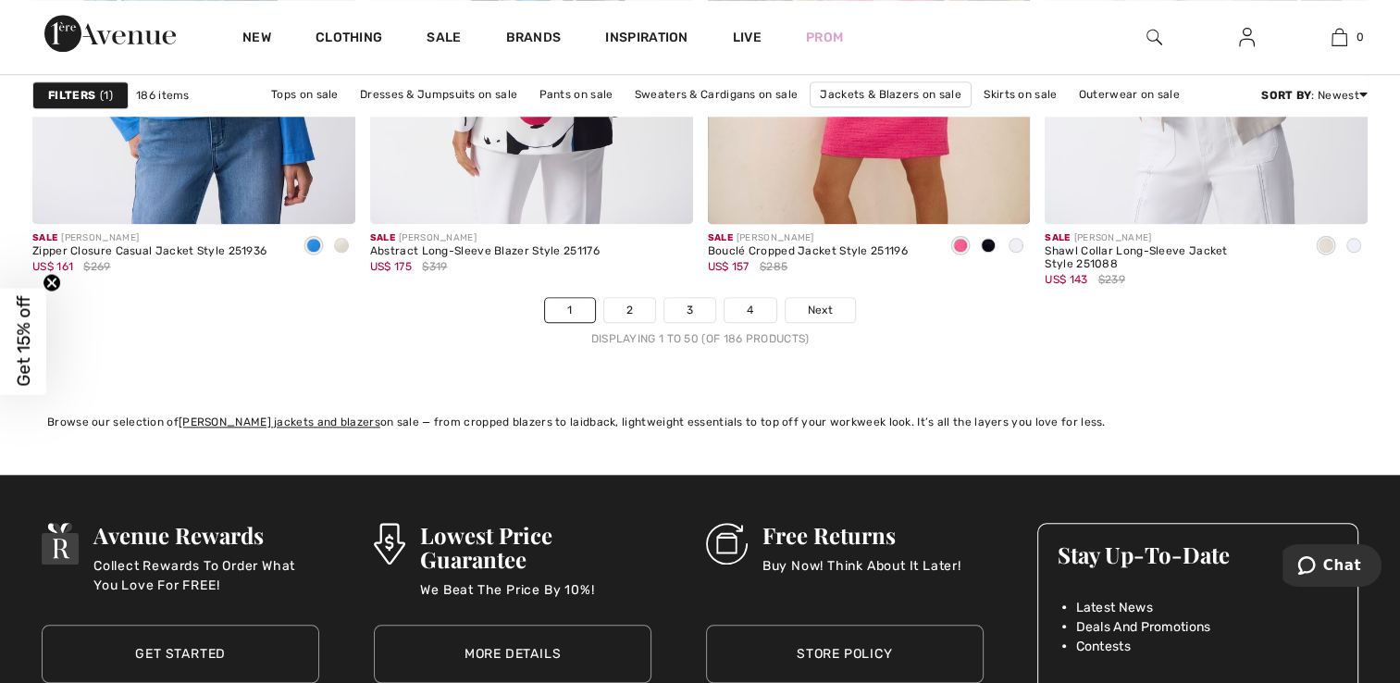
scroll to position [8882, 0]
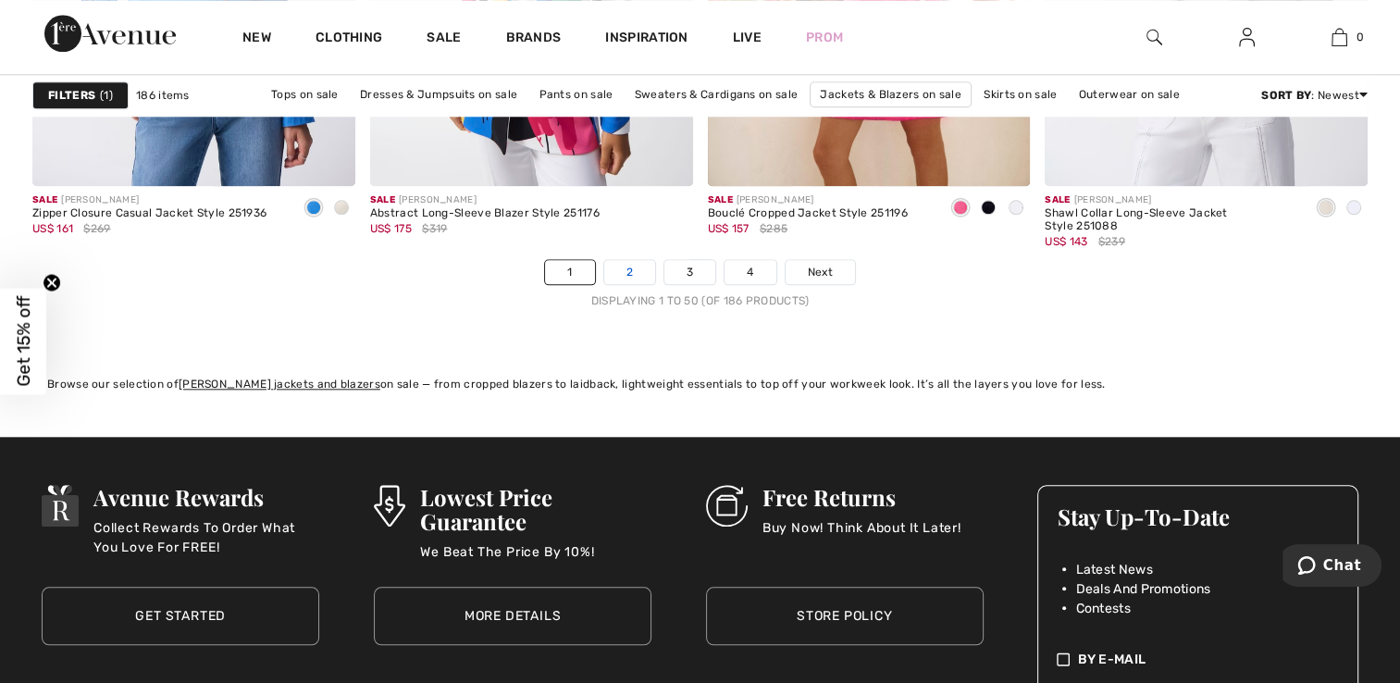
click at [622, 260] on link "2" at bounding box center [629, 272] width 51 height 24
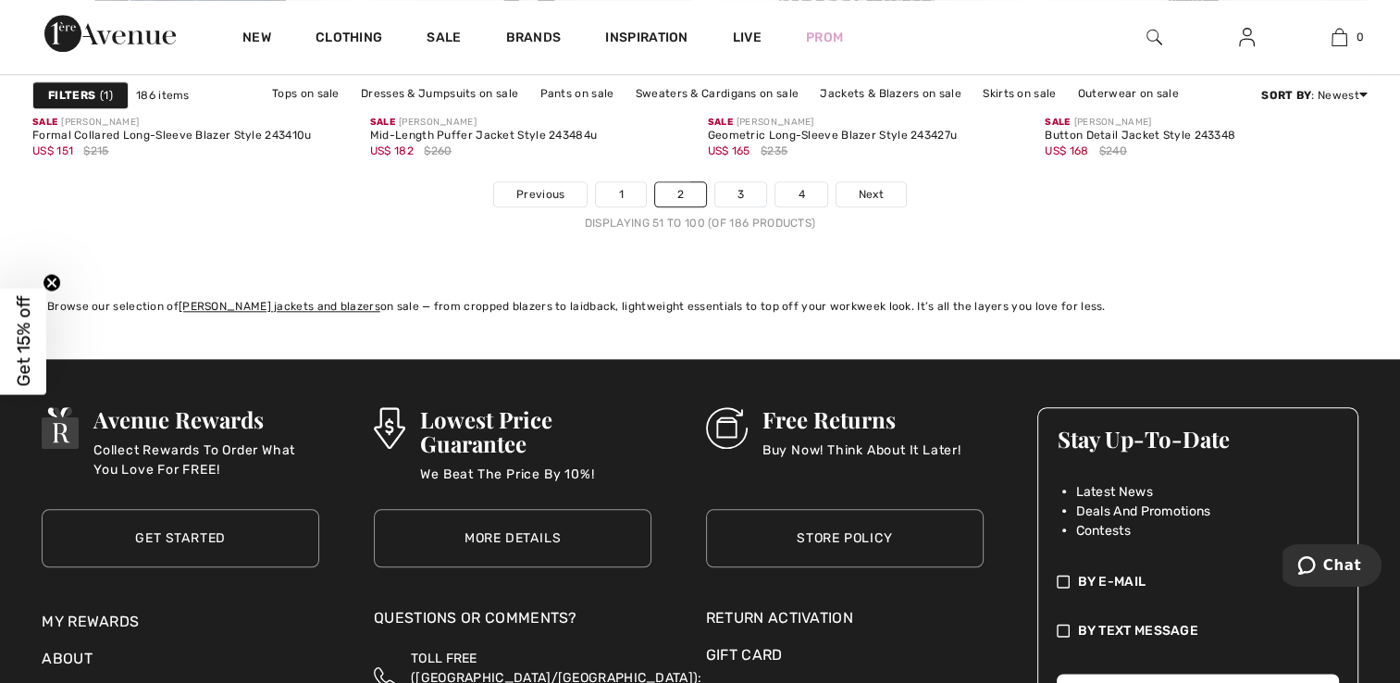
scroll to position [8975, 0]
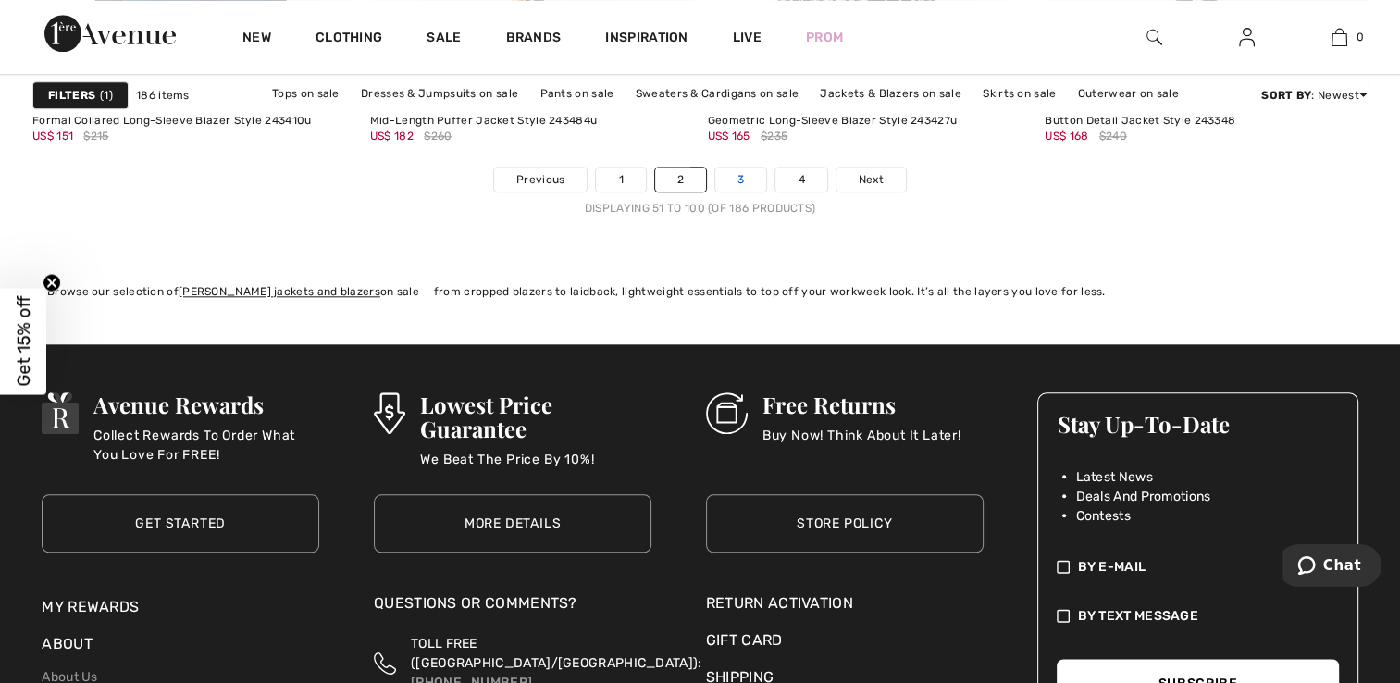
click at [729, 167] on link "3" at bounding box center [740, 179] width 51 height 24
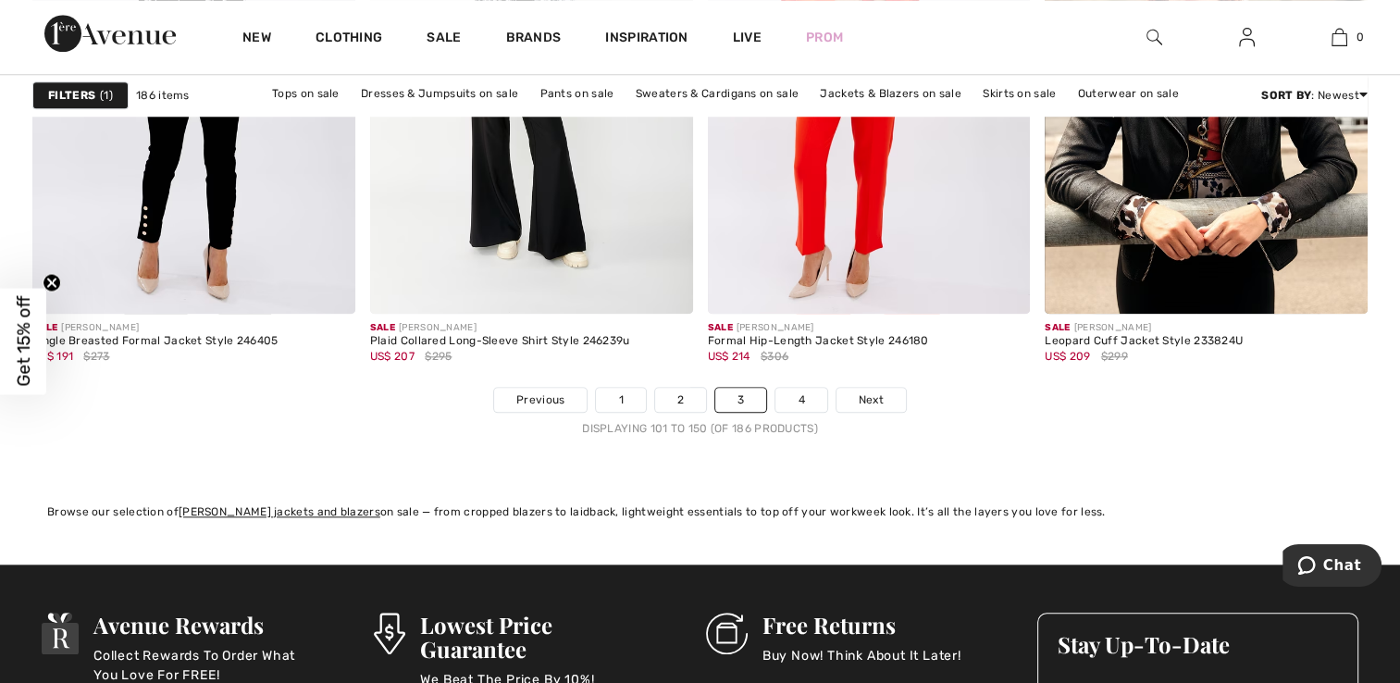
scroll to position [8731, 0]
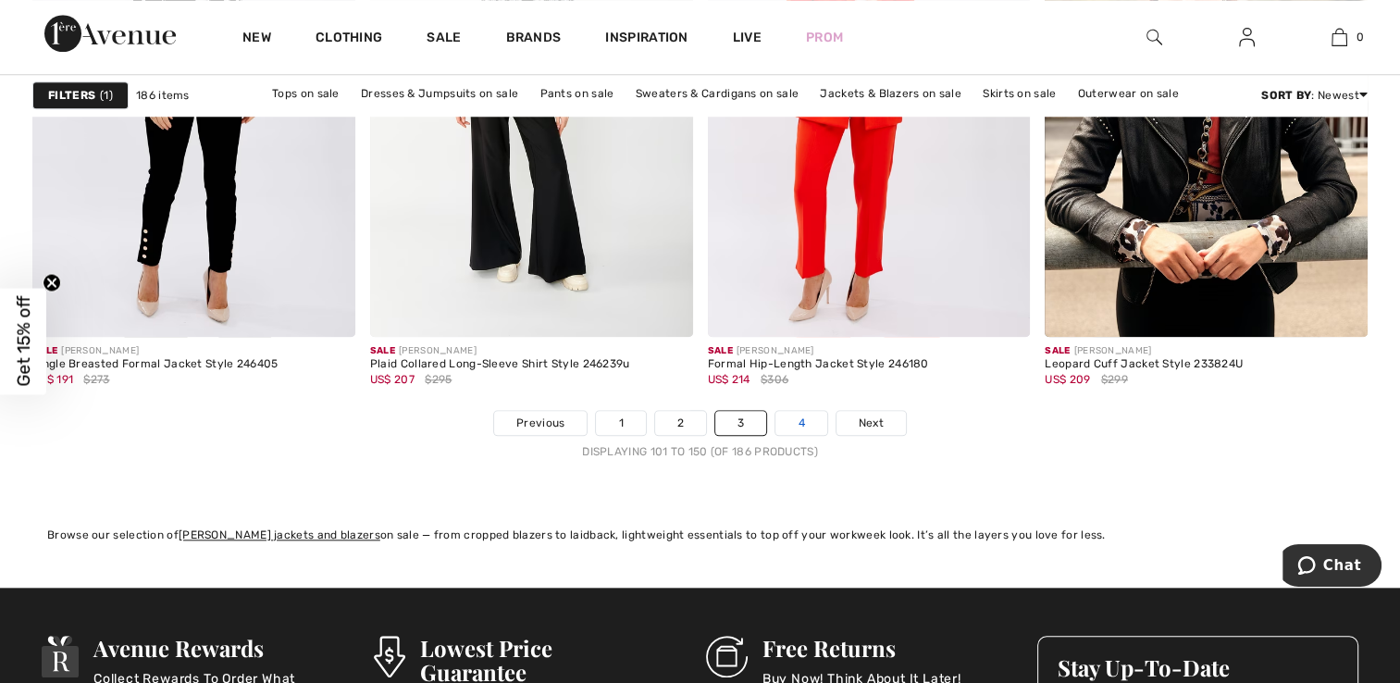
click at [806, 420] on link "4" at bounding box center [800, 423] width 51 height 24
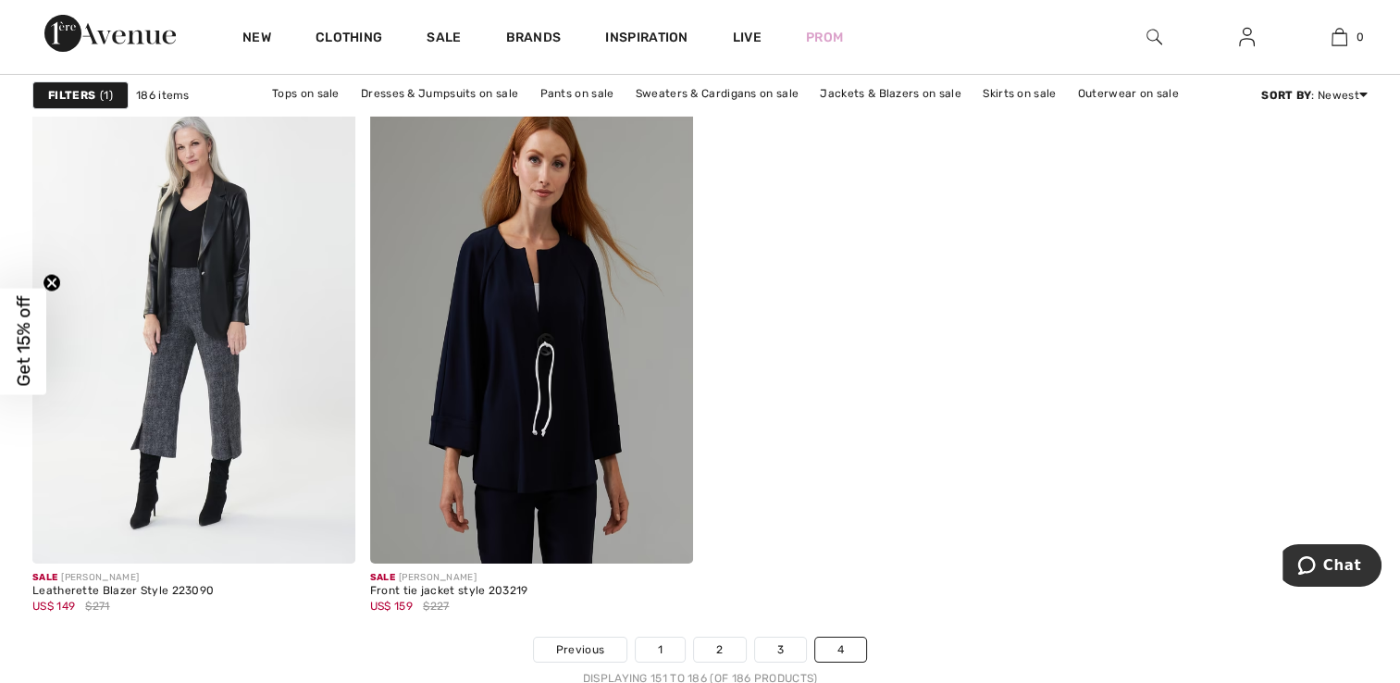
scroll to position [7032, 0]
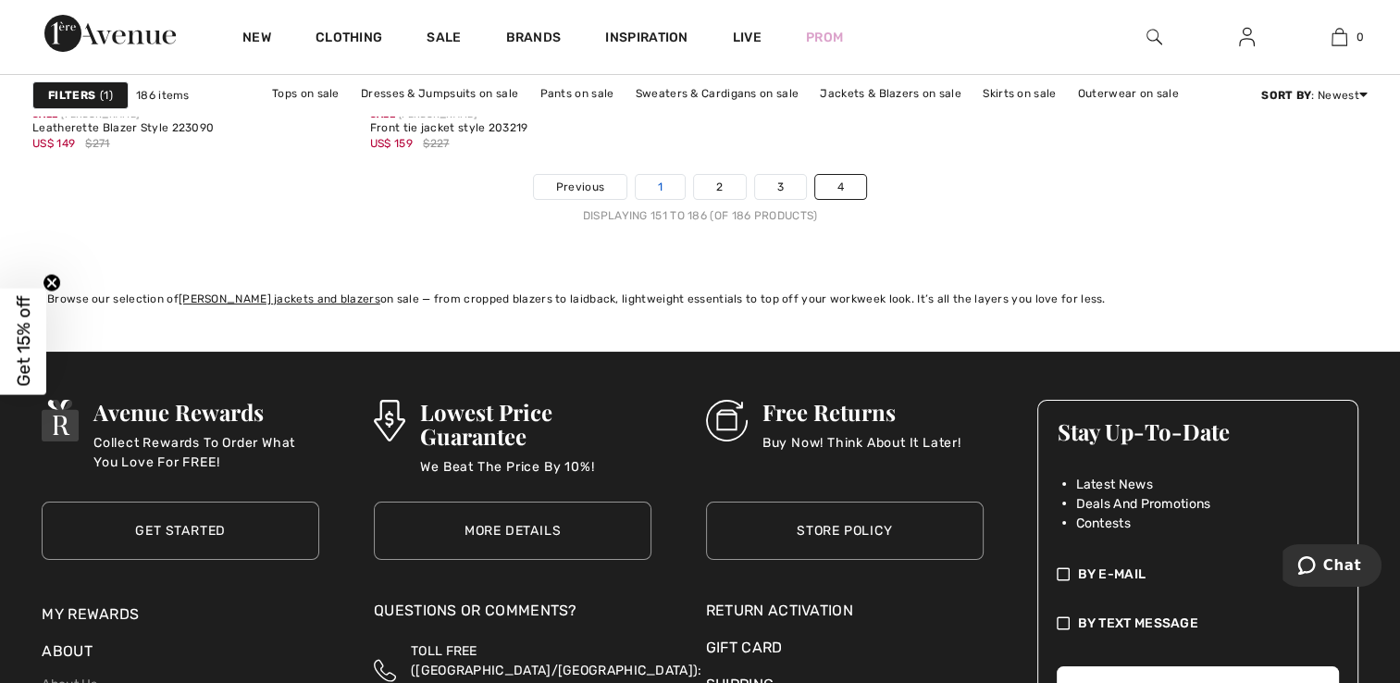
click at [662, 180] on link "1" at bounding box center [660, 187] width 49 height 24
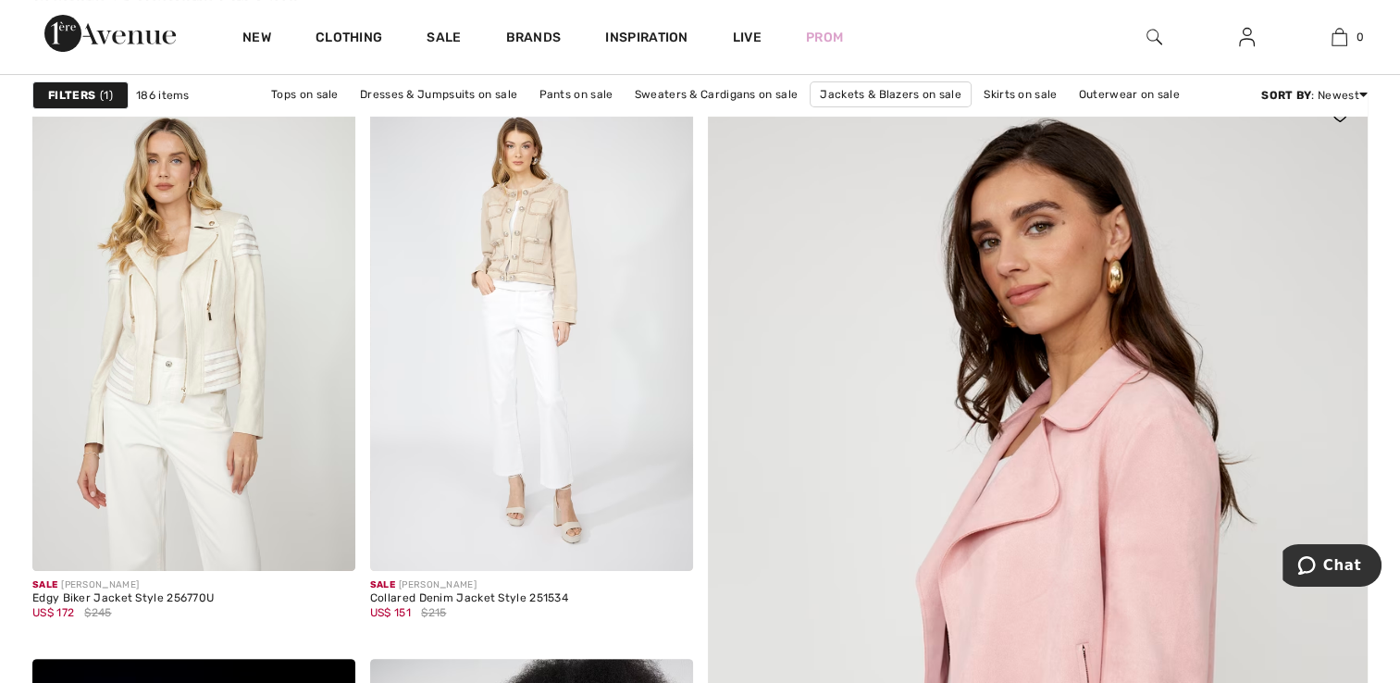
scroll to position [278, 0]
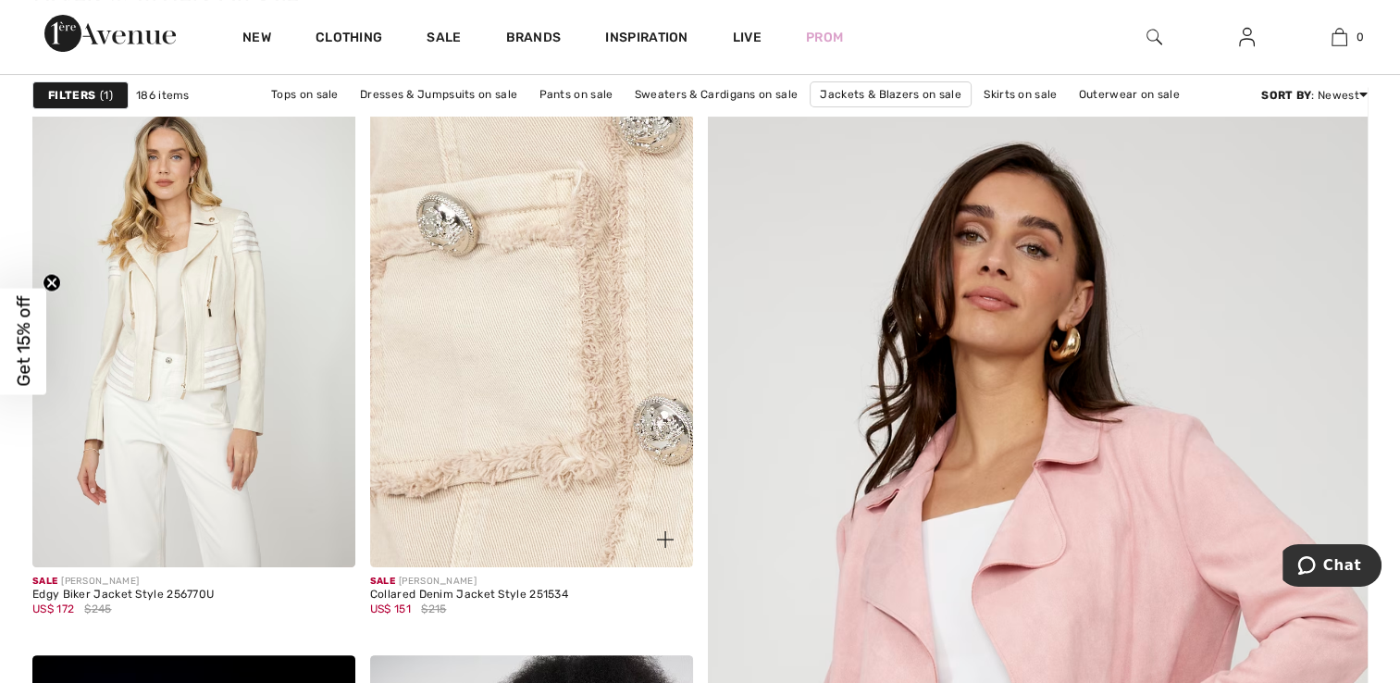
click at [549, 239] on img at bounding box center [531, 325] width 323 height 484
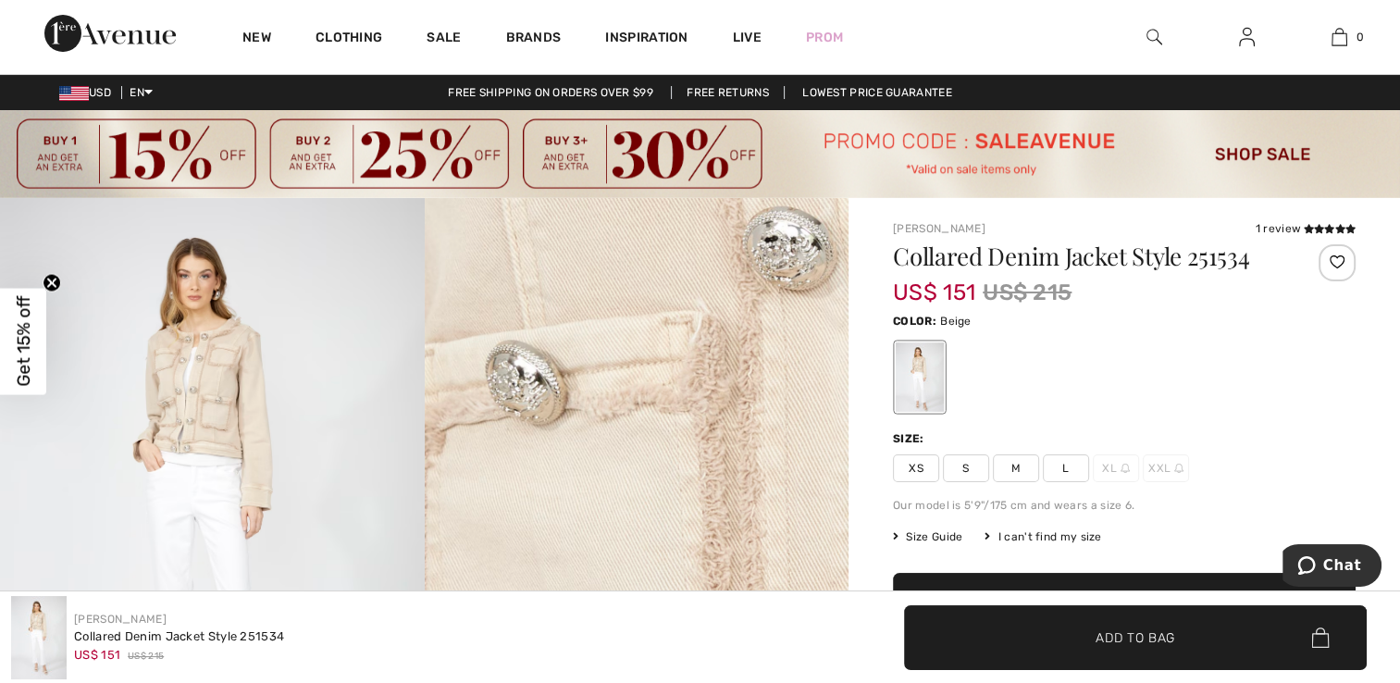
click at [914, 368] on div at bounding box center [920, 376] width 48 height 69
click at [219, 408] on img at bounding box center [212, 516] width 425 height 637
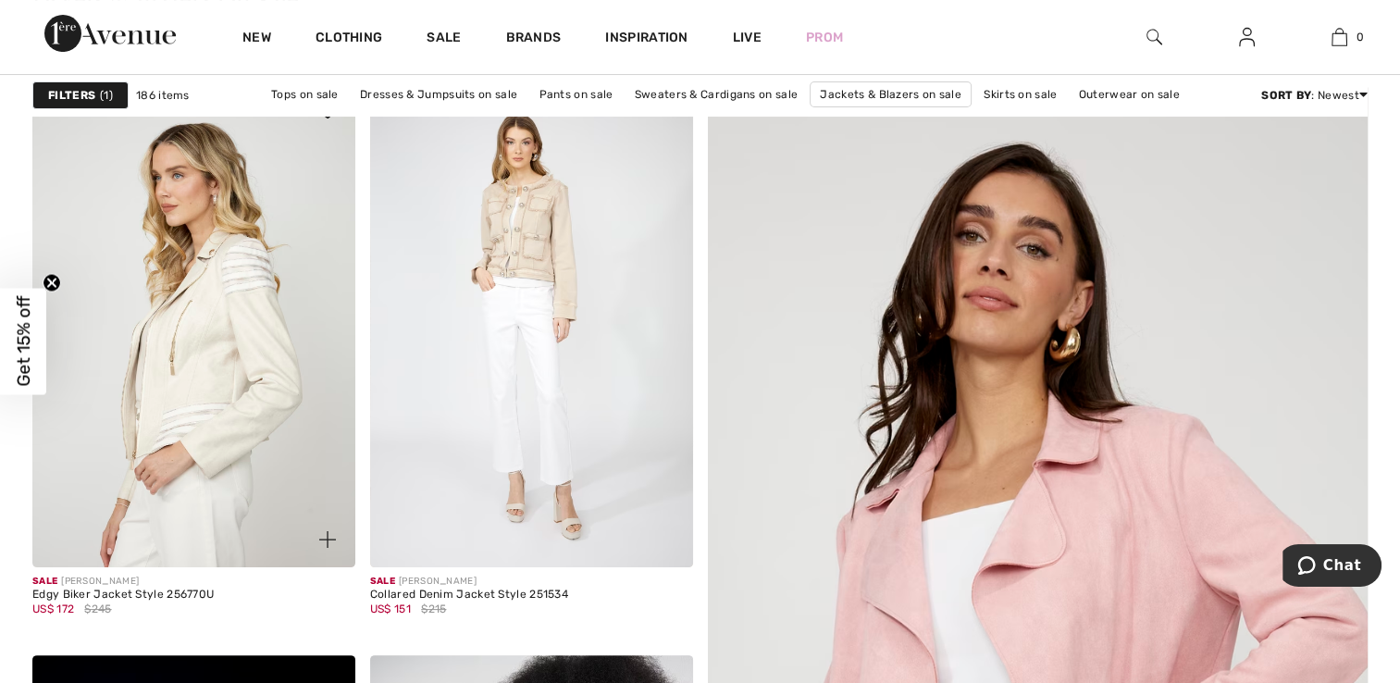
click at [208, 311] on img at bounding box center [193, 325] width 323 height 484
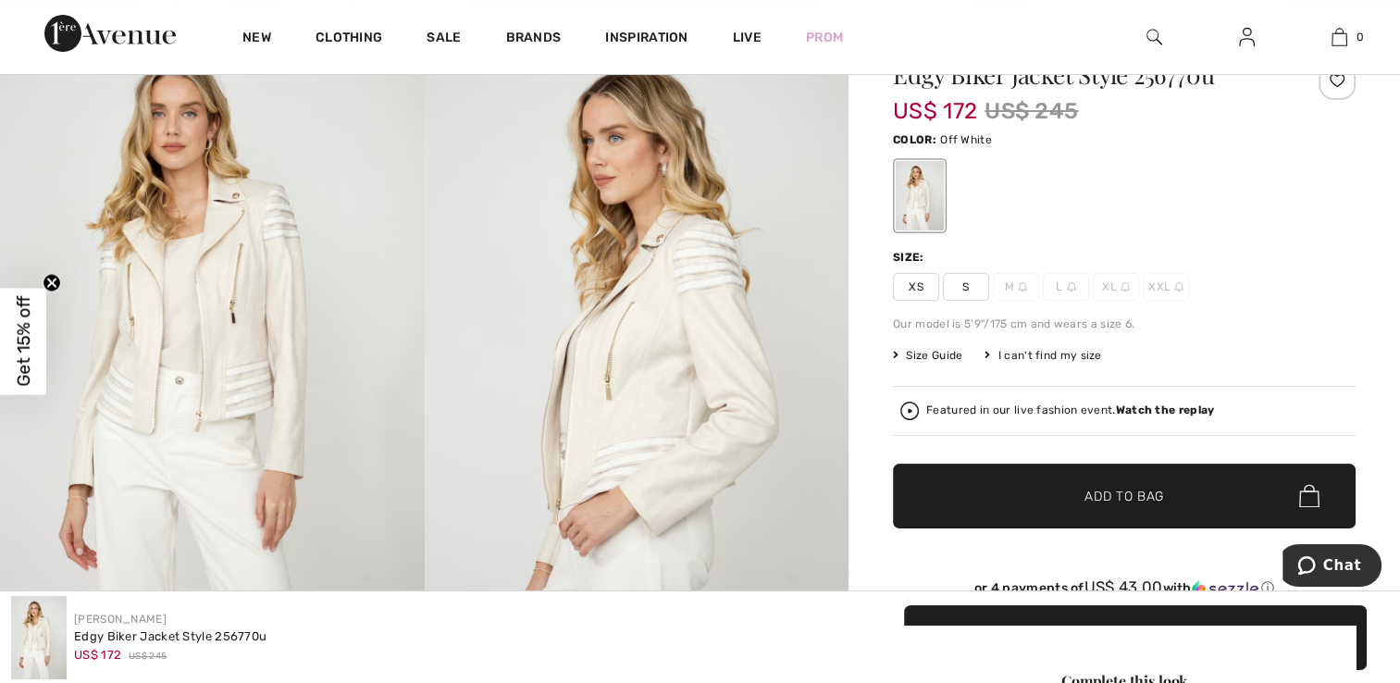
scroll to position [185, 0]
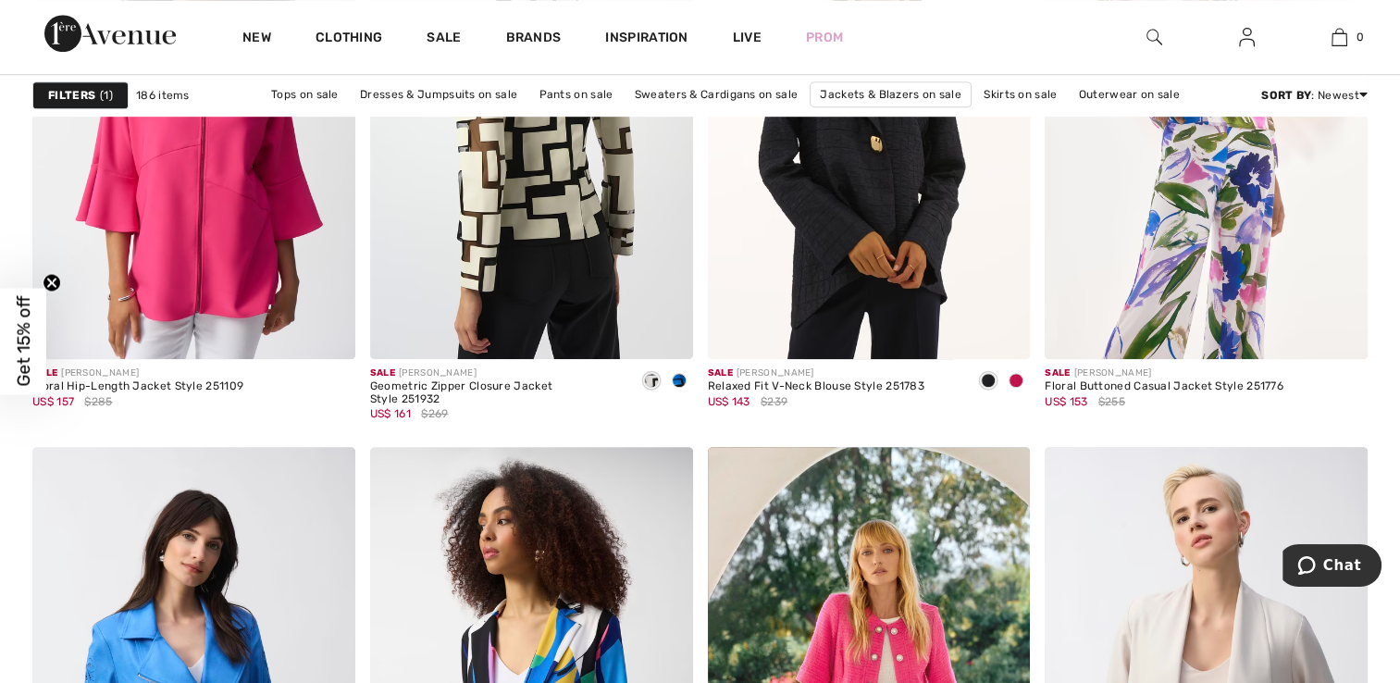
scroll to position [8327, 0]
